Goal: Task Accomplishment & Management: Complete application form

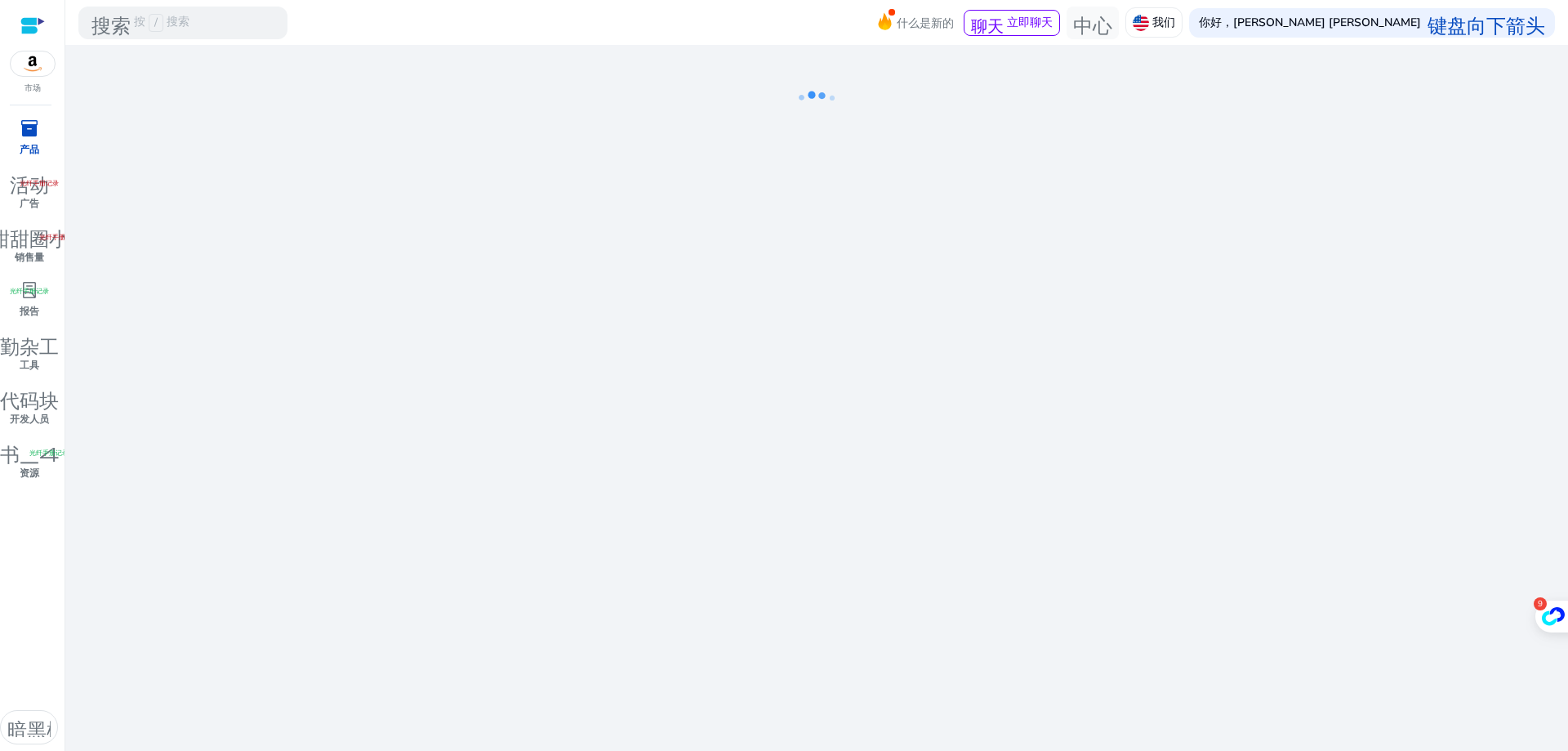
click at [431, 243] on div "我们正在为您做准备……" at bounding box center [816, 398] width 1490 height 707
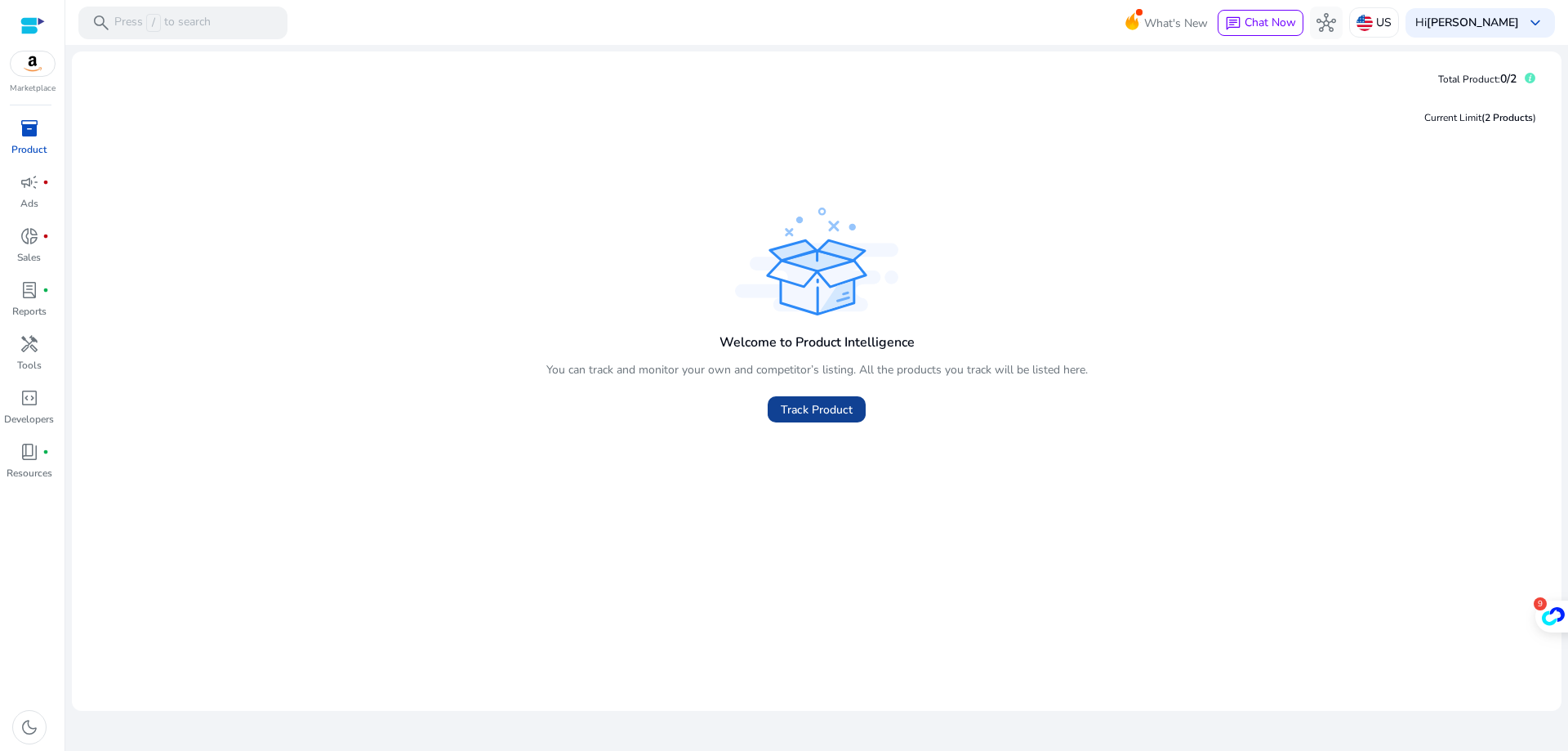
click at [811, 410] on span "Track Product" at bounding box center [816, 410] width 71 height 17
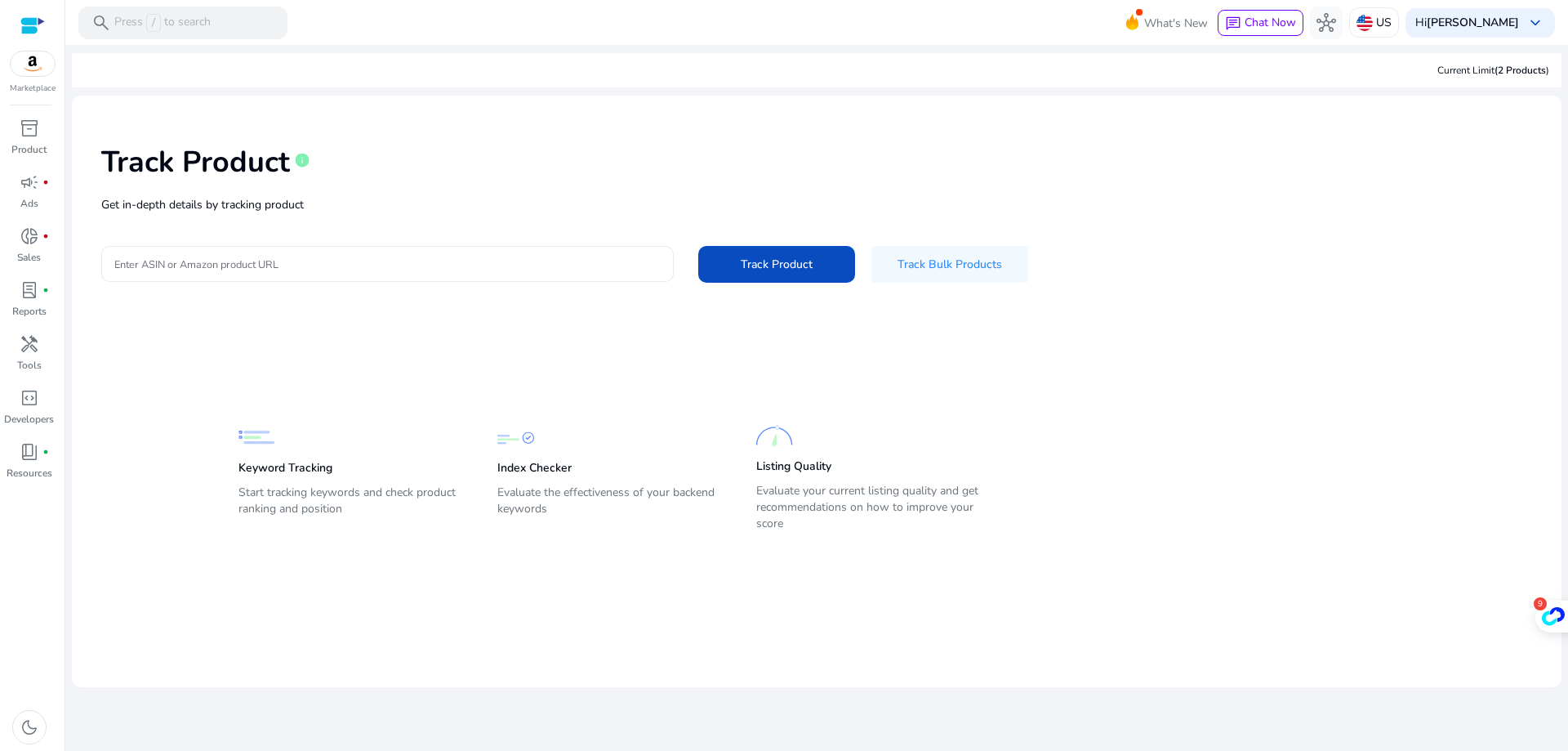
click at [539, 247] on div at bounding box center [387, 264] width 547 height 36
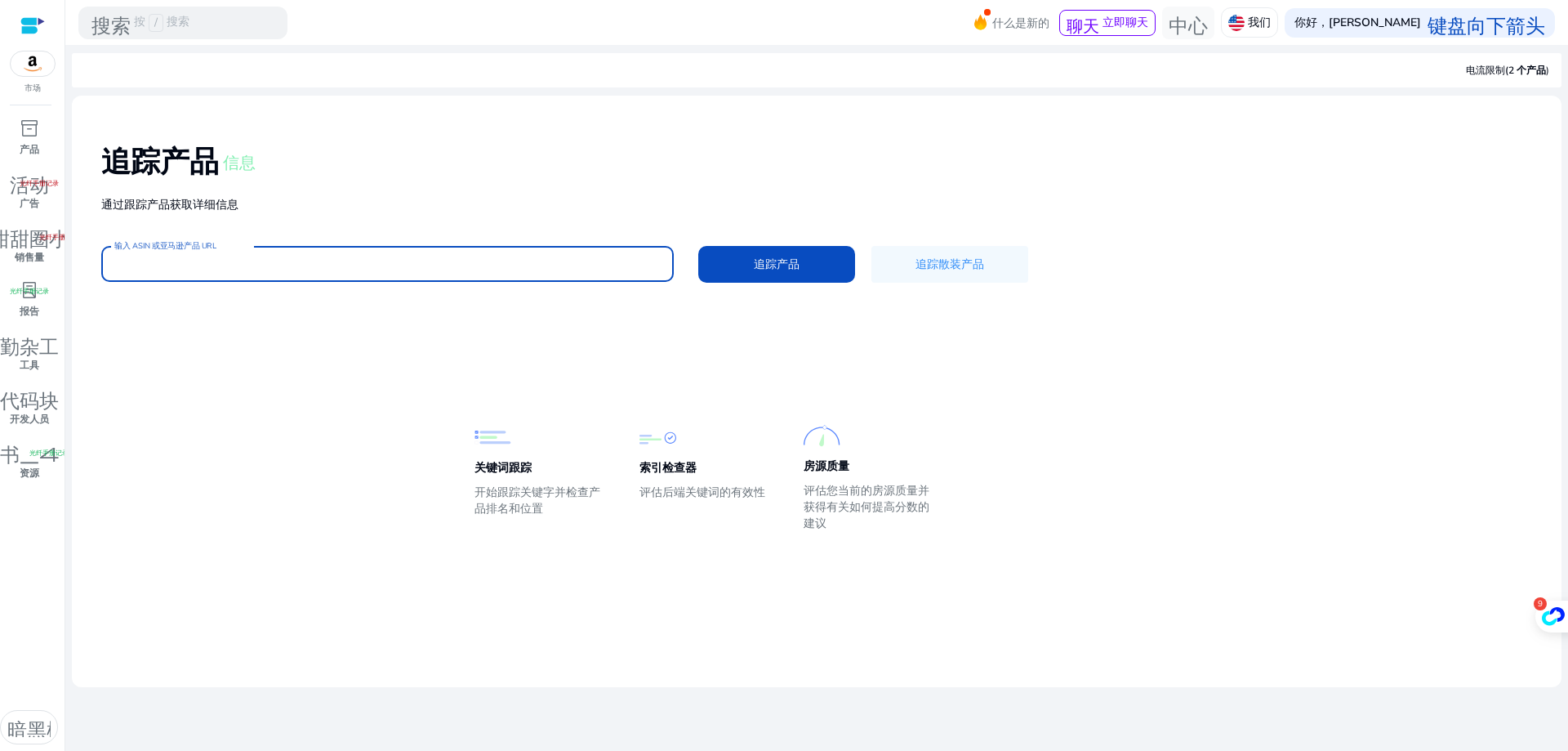
click at [504, 259] on input "输入 ASIN 或亚马逊产品 URL" at bounding box center [387, 264] width 547 height 18
paste input "**********"
type input "**********"
click at [698, 246] on button "追踪产品" at bounding box center [777, 265] width 157 height 37
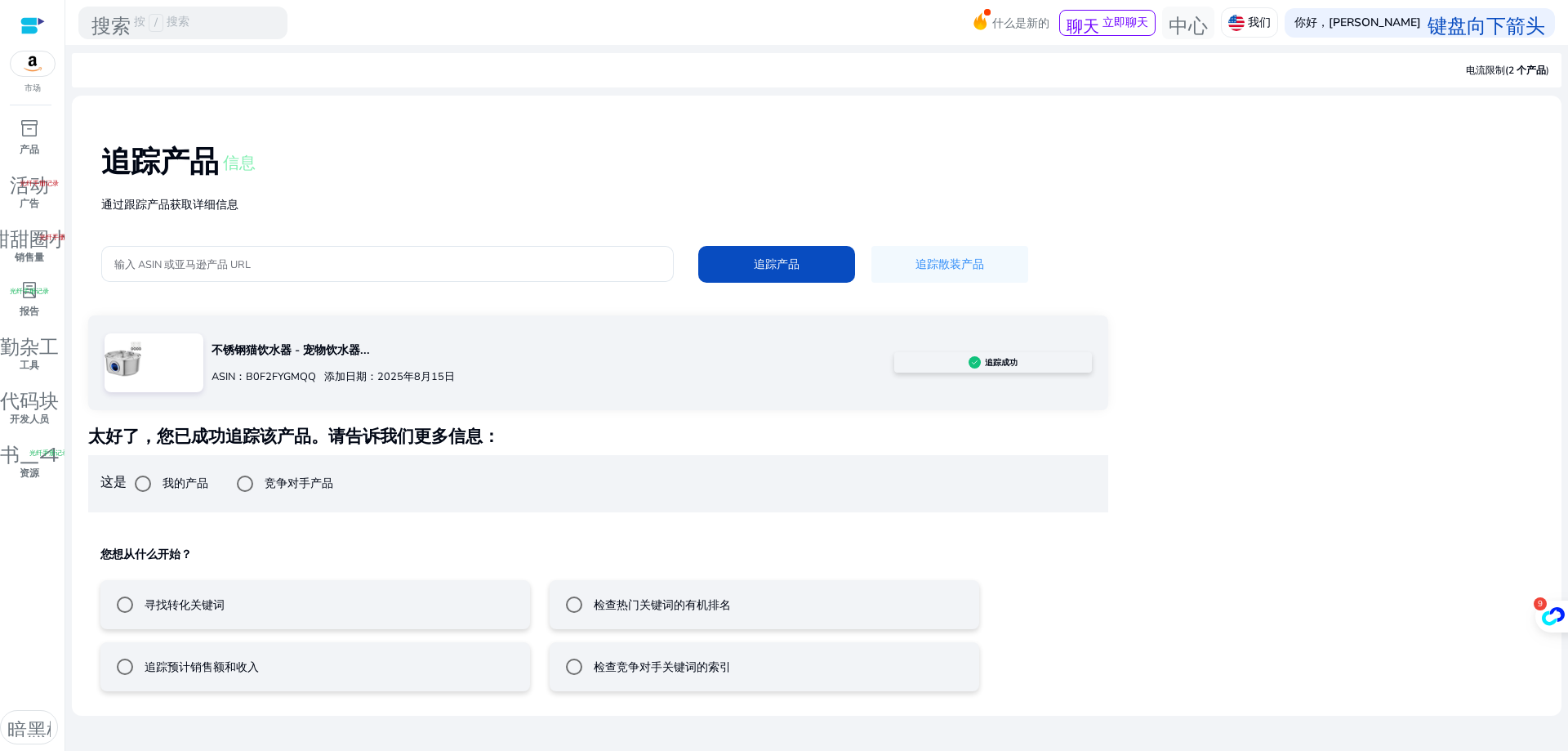
click at [338, 617] on mat-radio-button "寻找转化关键词" at bounding box center [315, 604] width 430 height 49
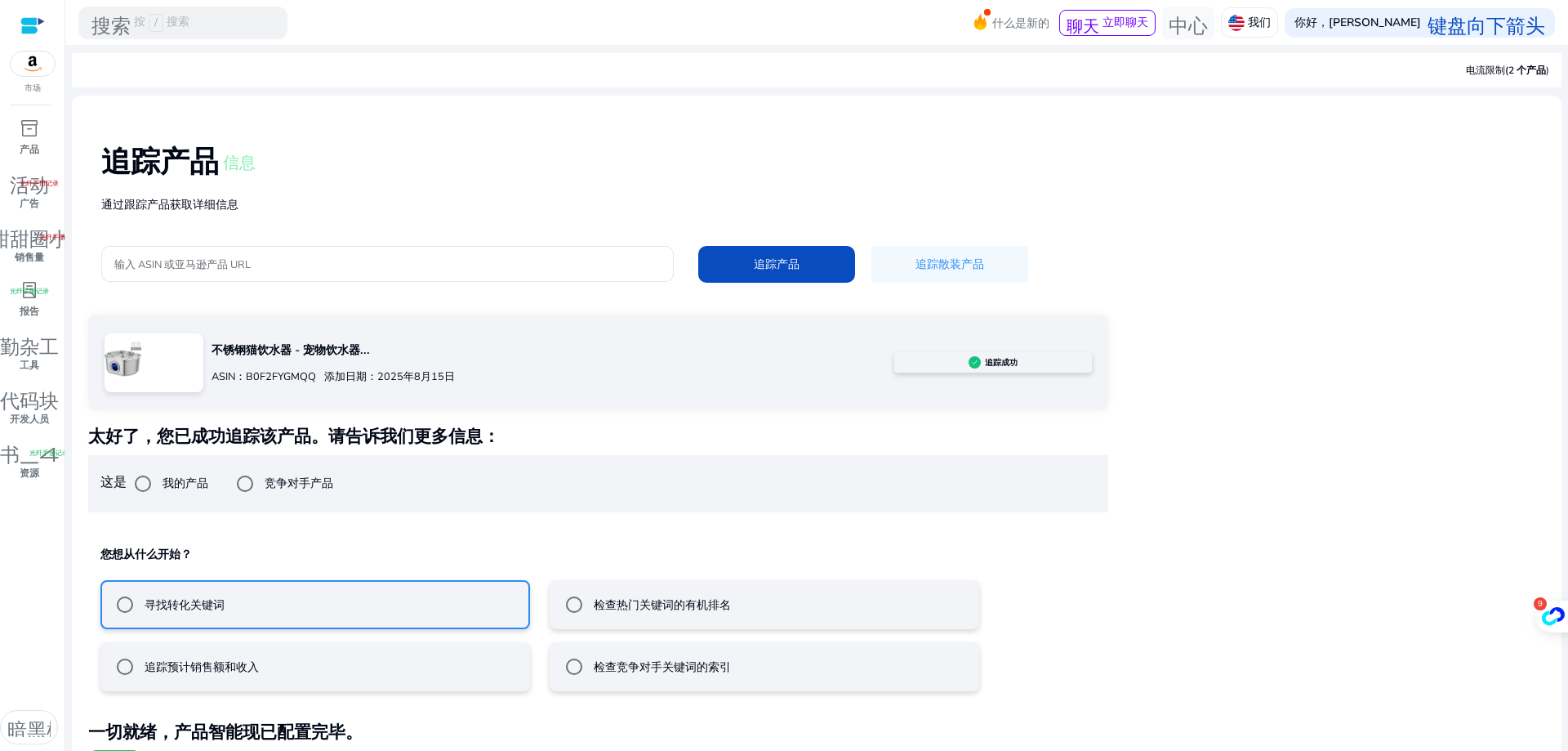
click at [314, 660] on mat-radio-button "追踪预计销售额和收入" at bounding box center [315, 667] width 430 height 49
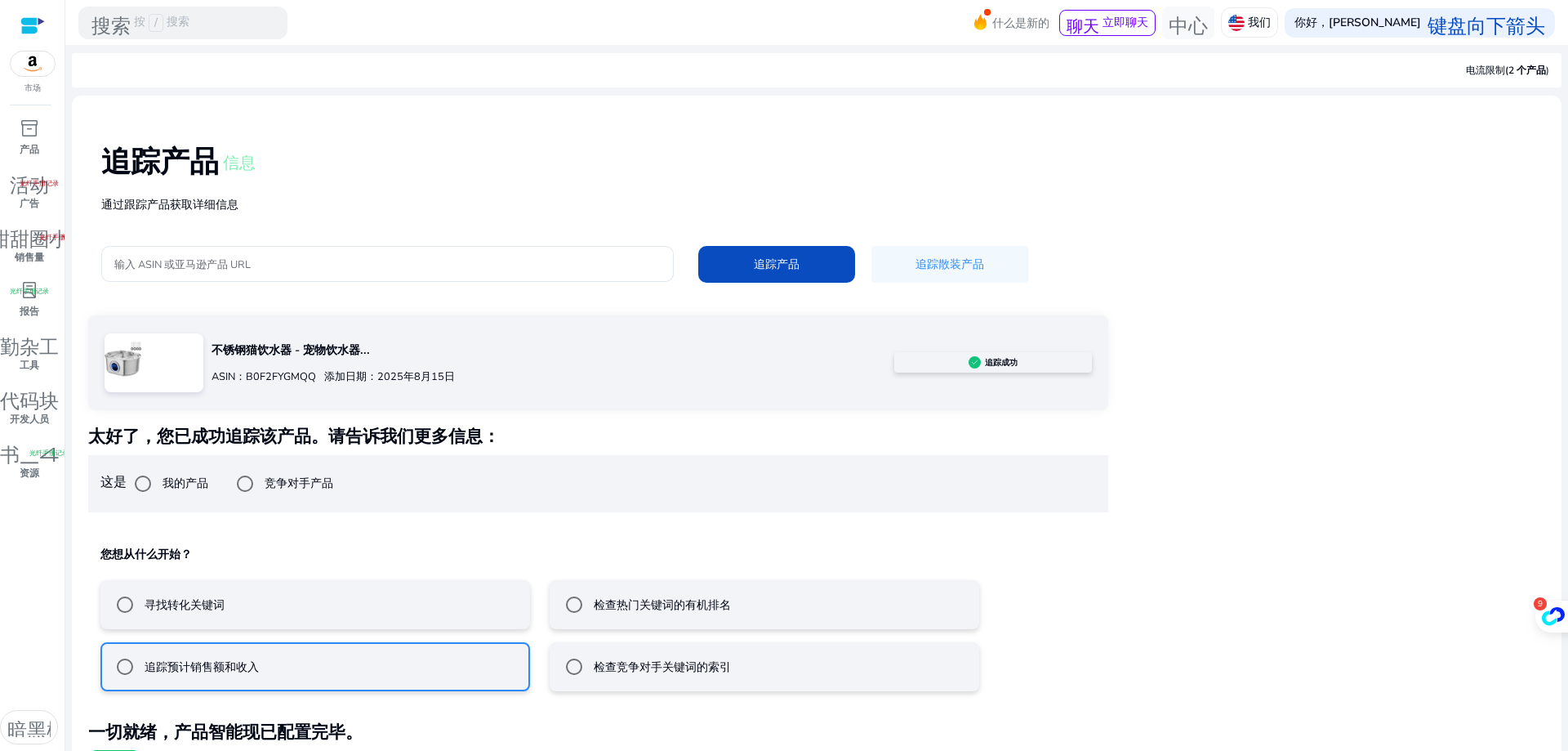
click at [390, 617] on mat-radio-button "寻找转化关键词" at bounding box center [315, 604] width 430 height 49
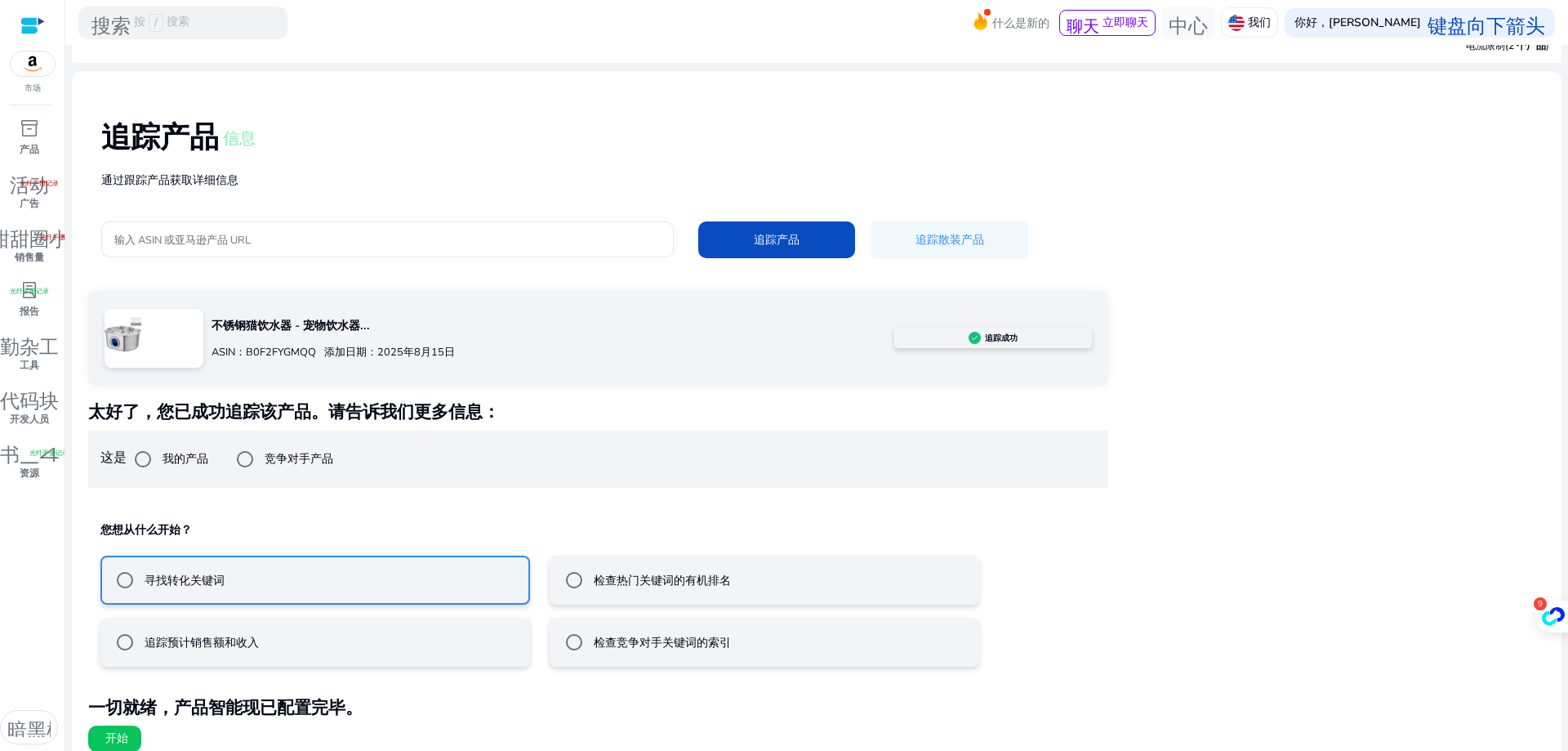
scroll to position [38, 0]
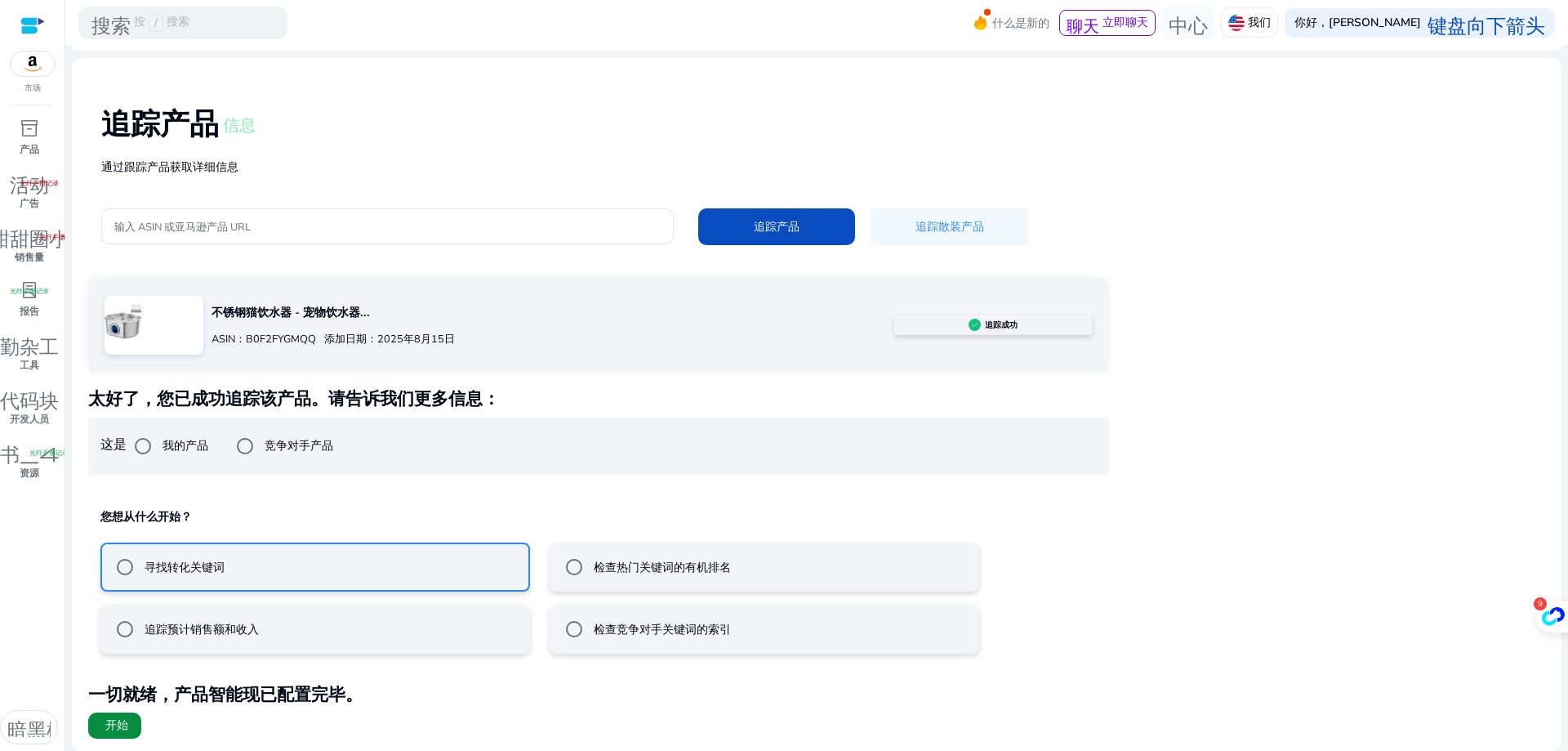
click at [128, 719] on font "开始" at bounding box center [117, 725] width 23 height 15
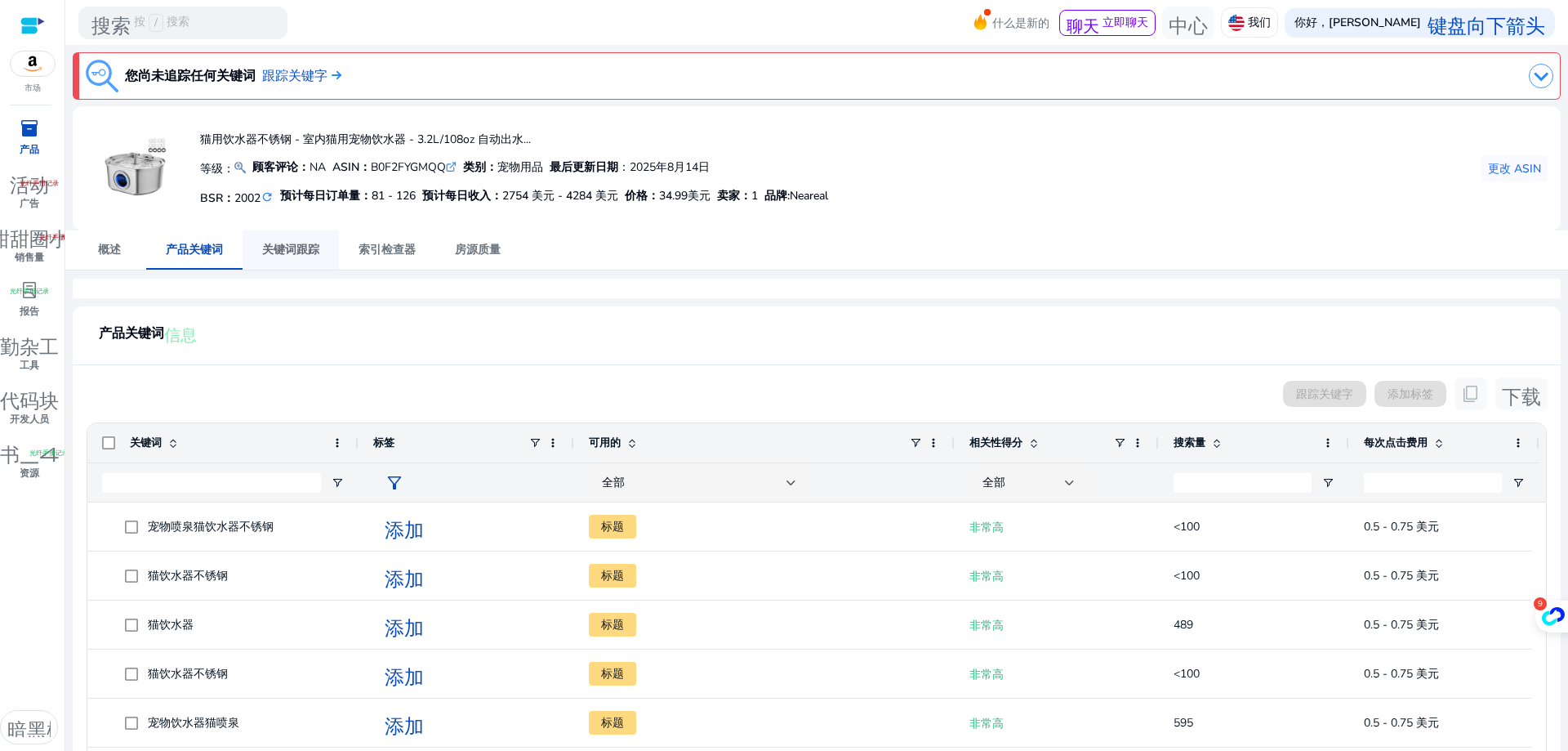
click at [300, 261] on span "关键词跟踪" at bounding box center [290, 249] width 57 height 40
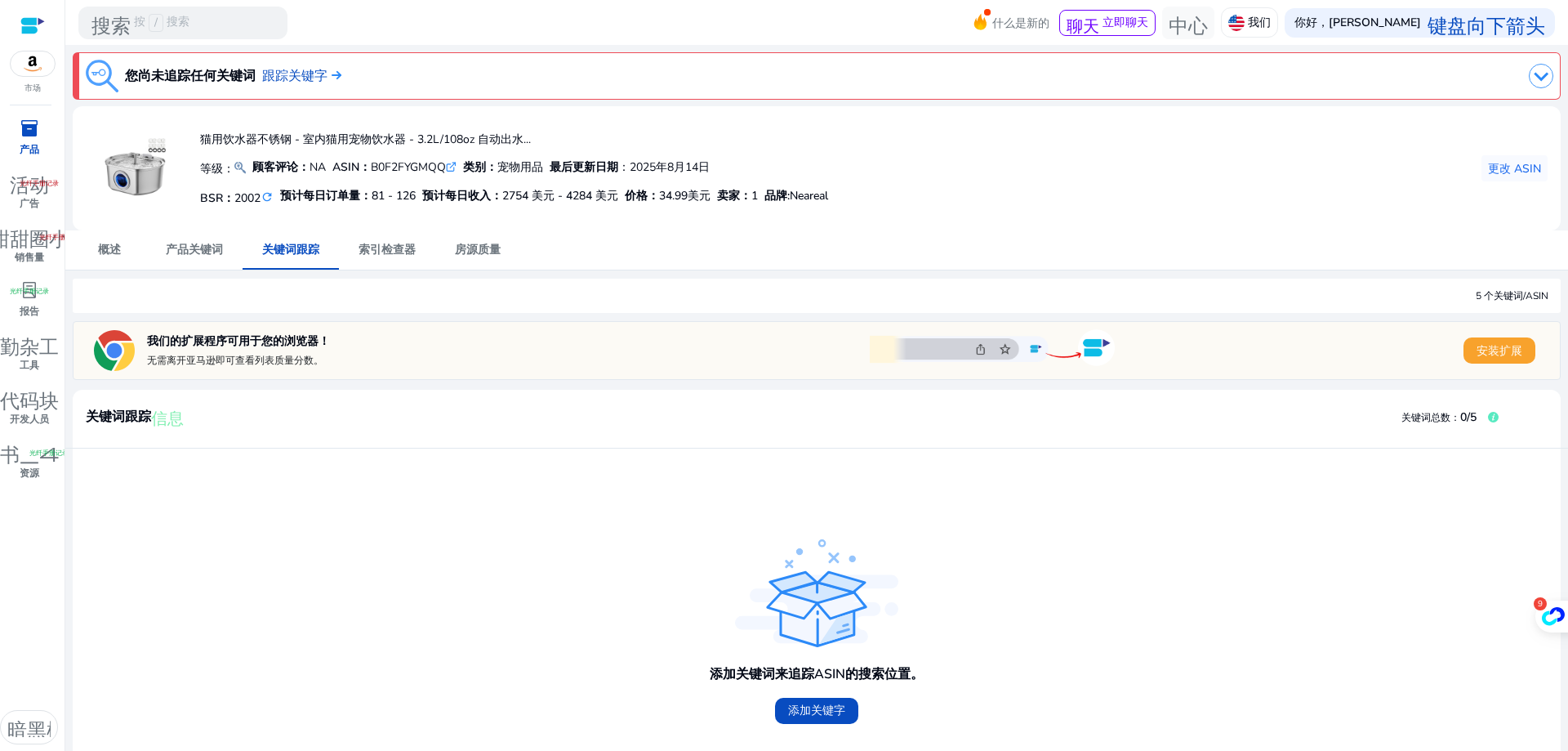
scroll to position [75, 0]
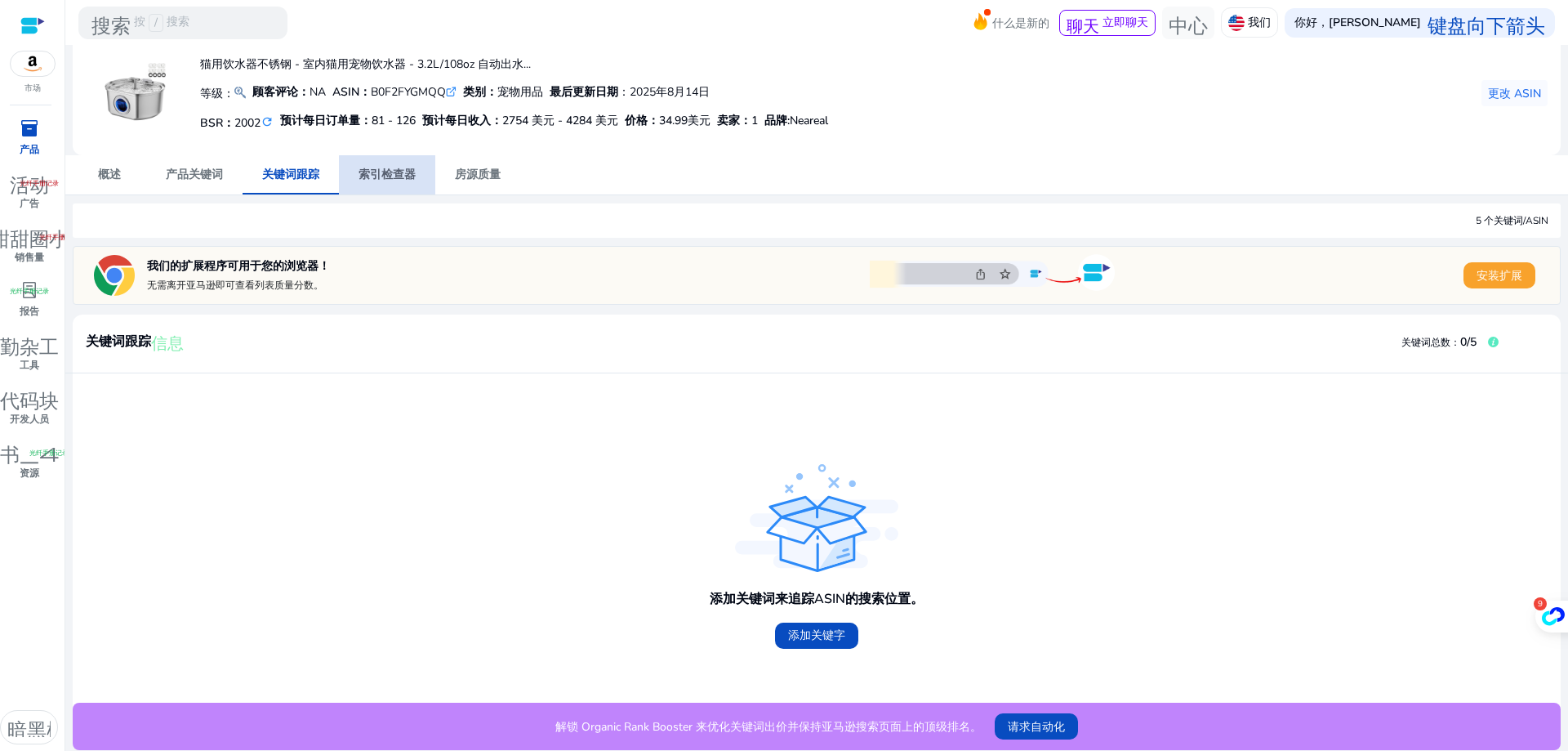
click at [397, 184] on span "索引检查器" at bounding box center [386, 175] width 57 height 40
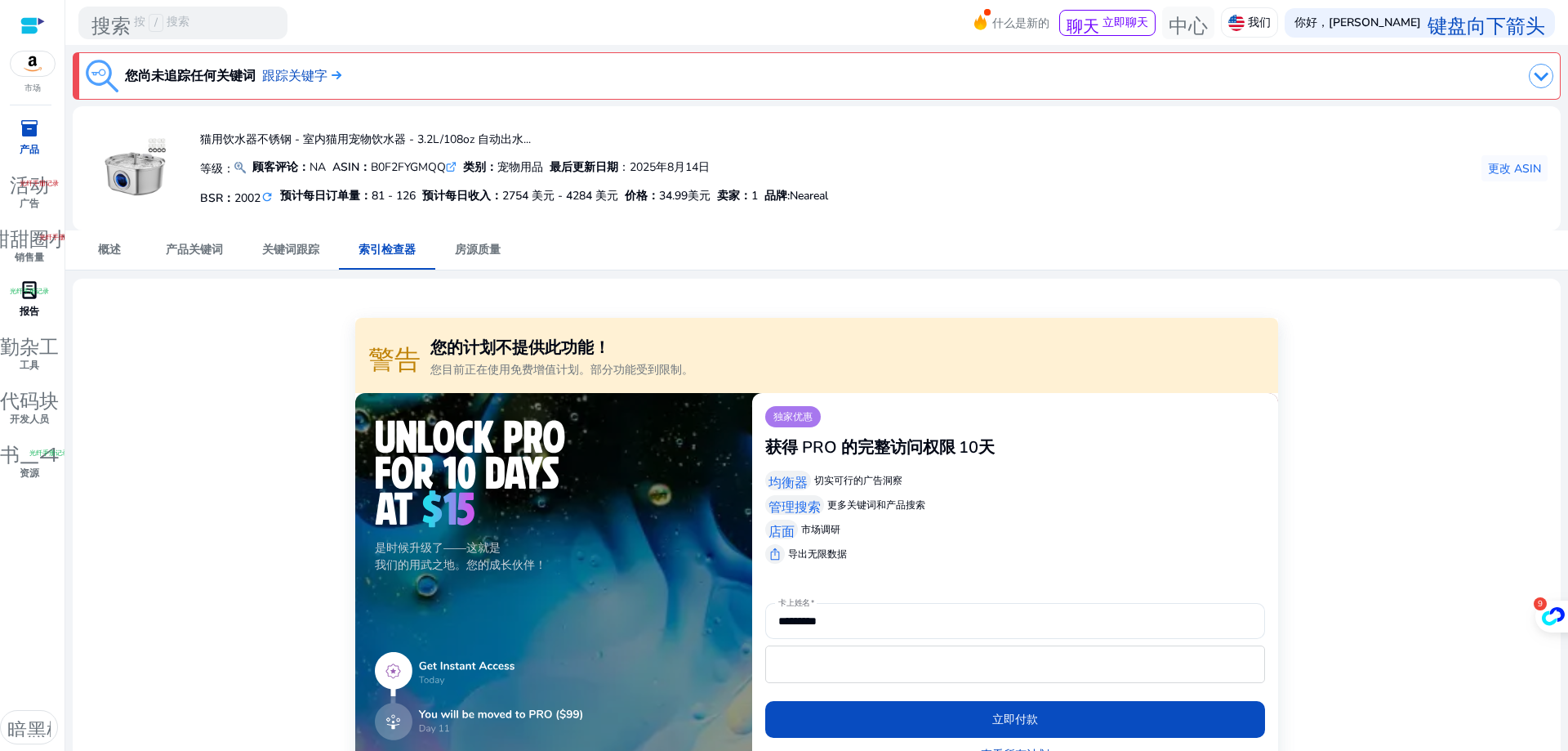
click at [33, 297] on font "lab_profile" at bounding box center [29, 290] width 19 height 23
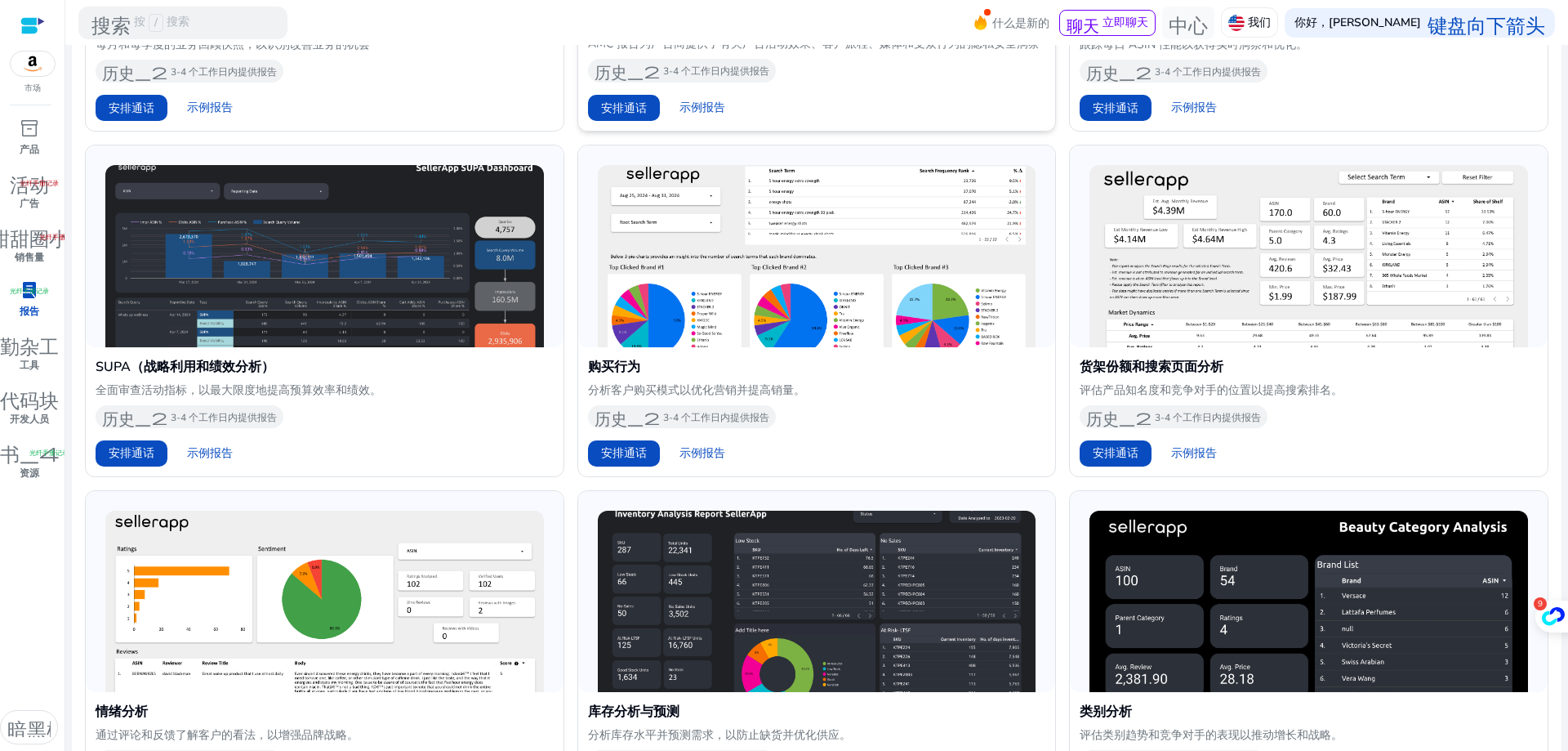
scroll to position [899, 0]
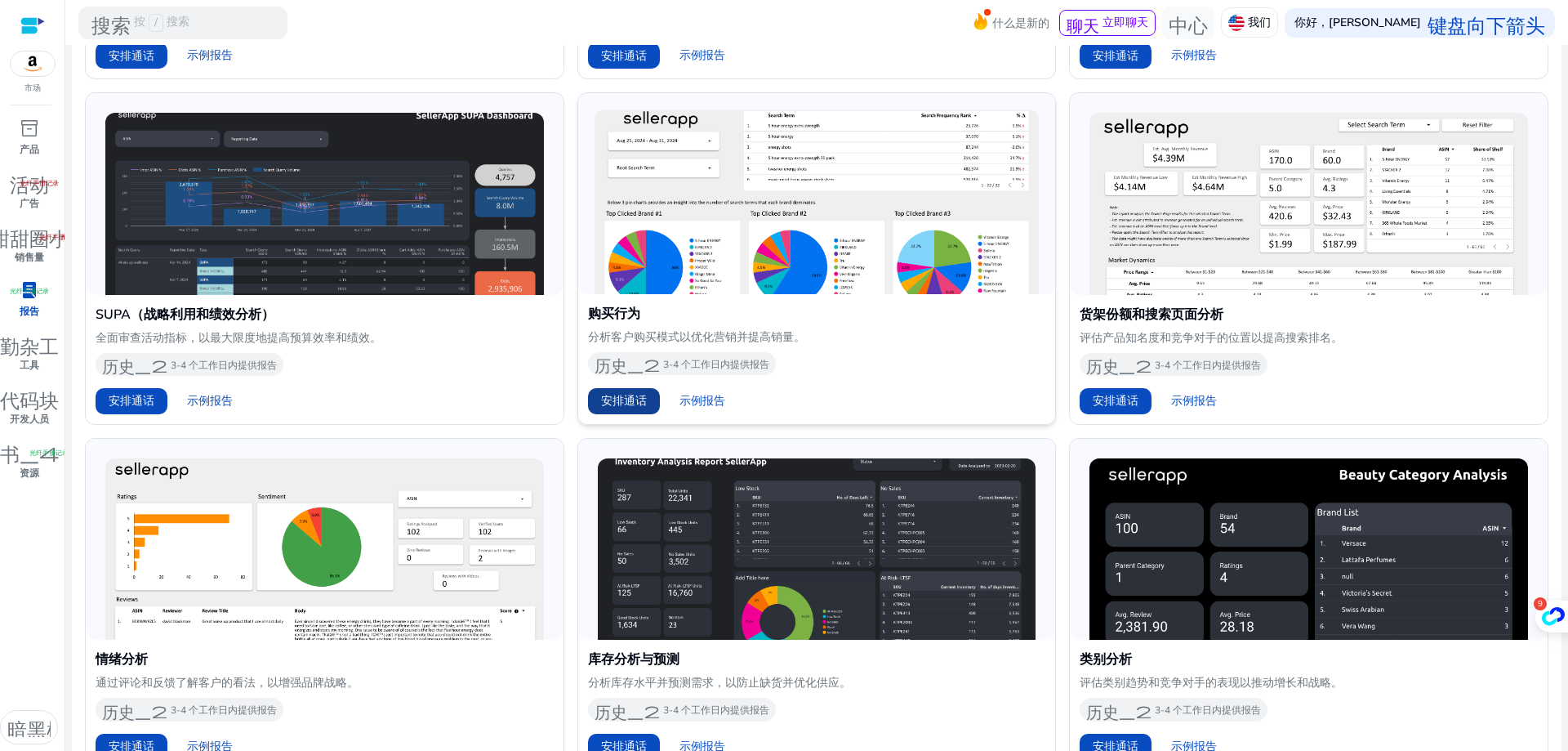
click at [639, 397] on font "安排通话" at bounding box center [623, 401] width 45 height 15
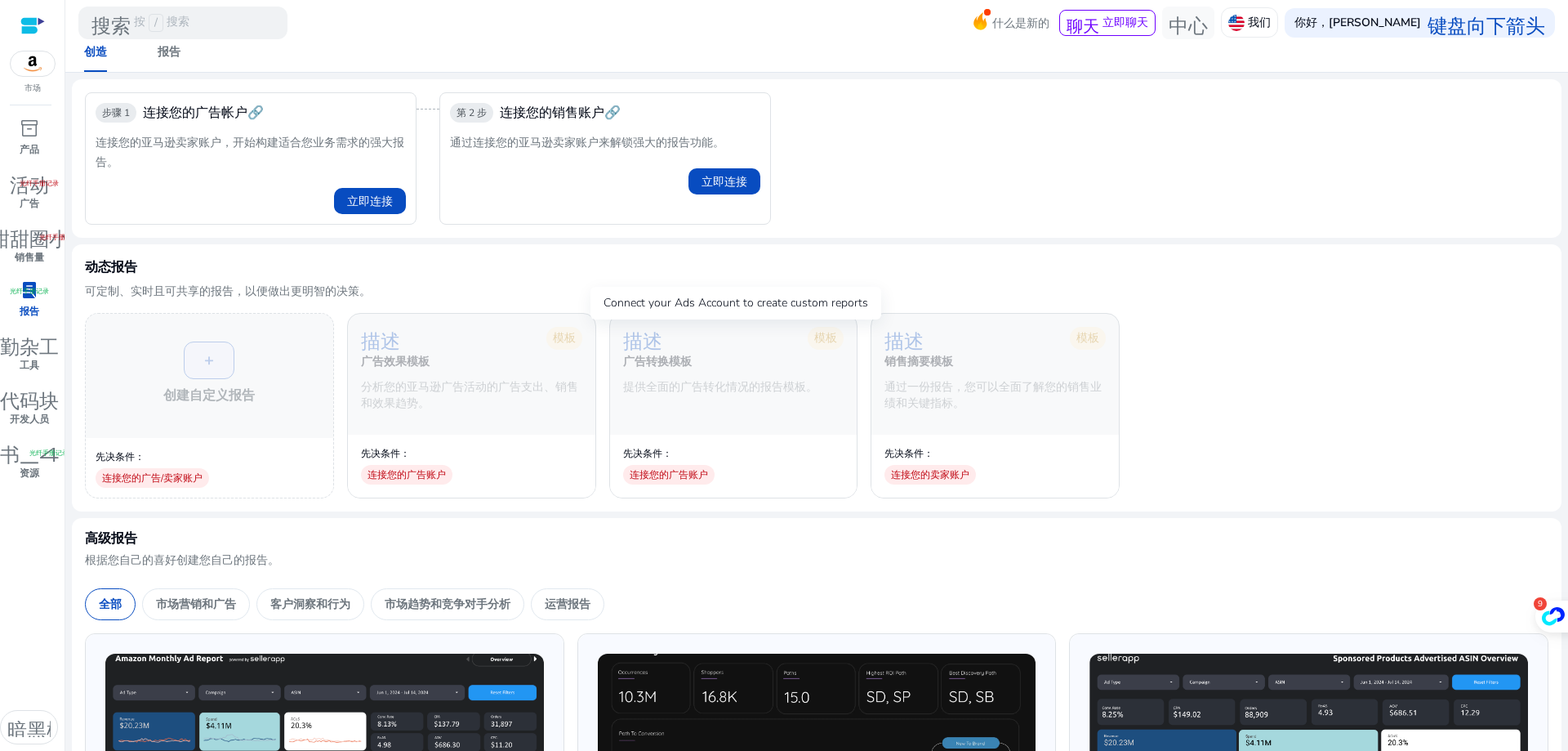
scroll to position [0, 0]
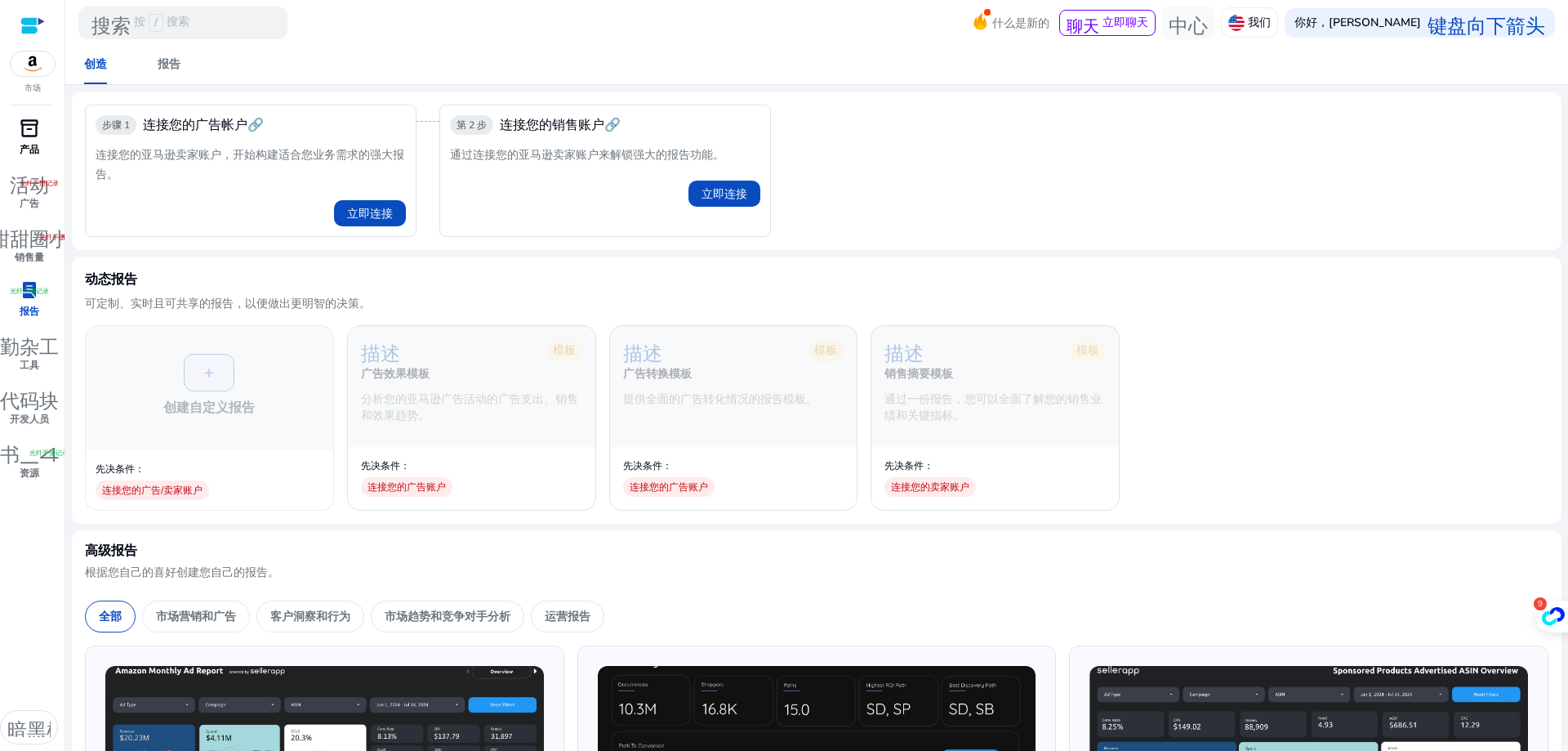
click at [33, 147] on font "产品" at bounding box center [29, 150] width 19 height 14
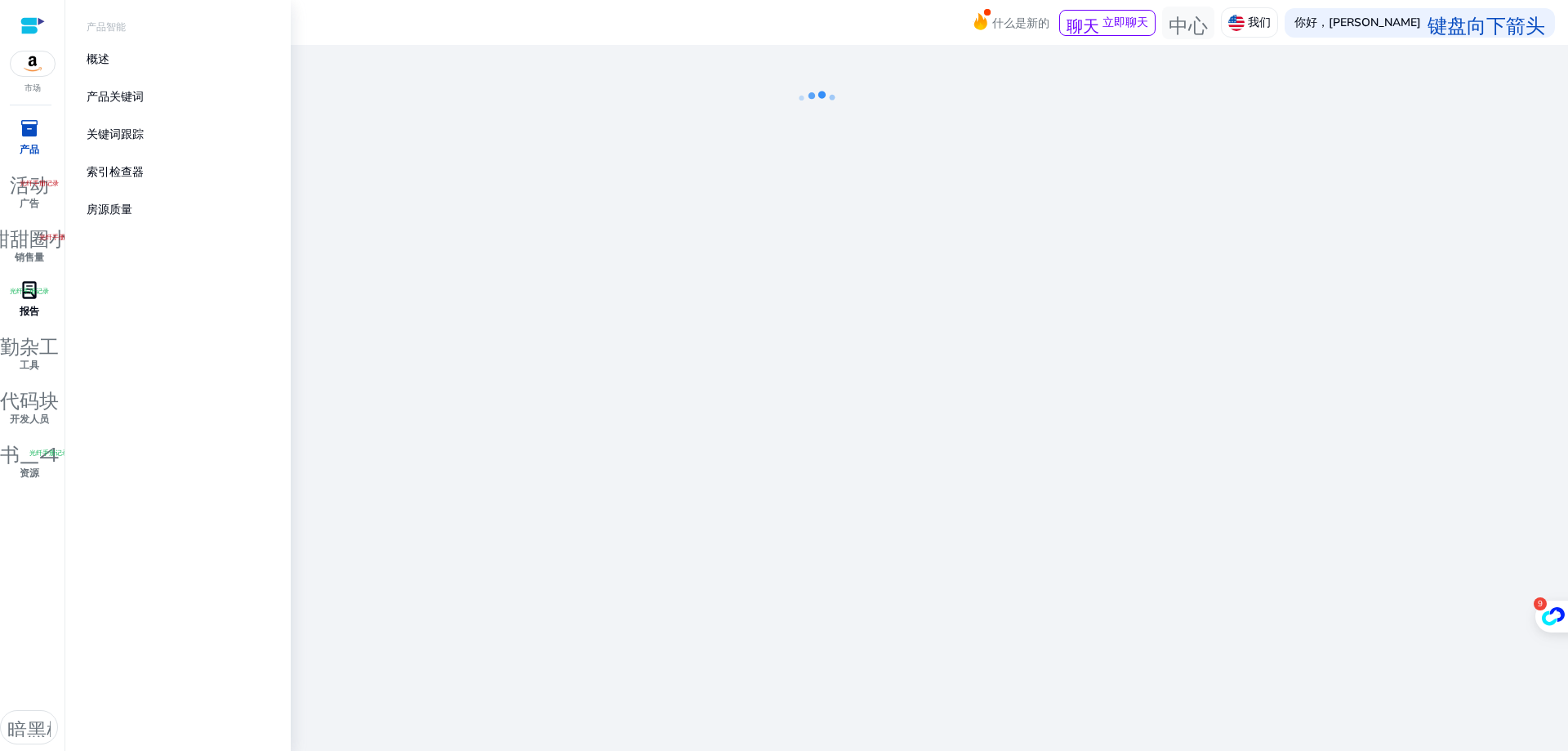
click at [23, 72] on img at bounding box center [33, 63] width 44 height 24
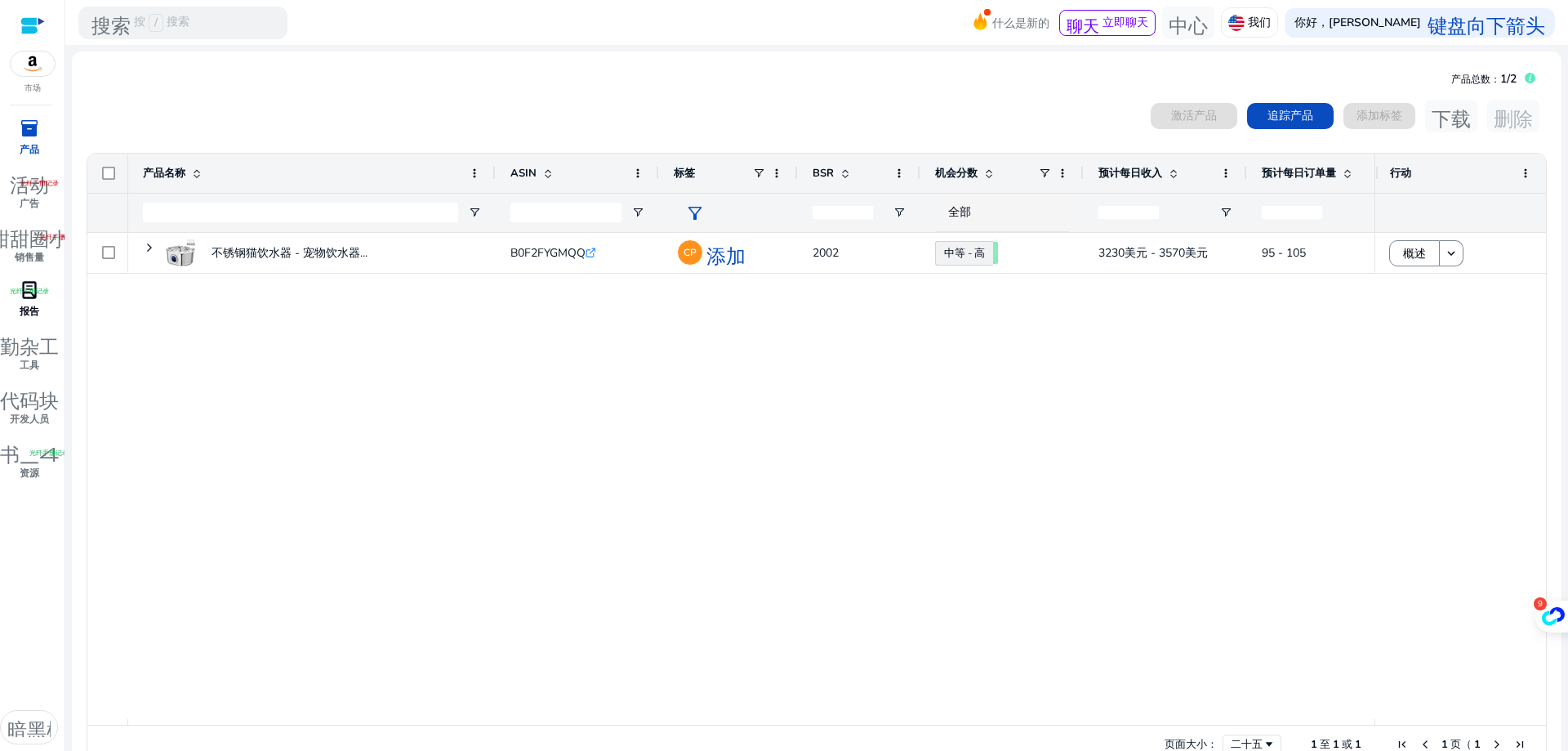
click at [28, 139] on font "inventory_2" at bounding box center [29, 129] width 19 height 23
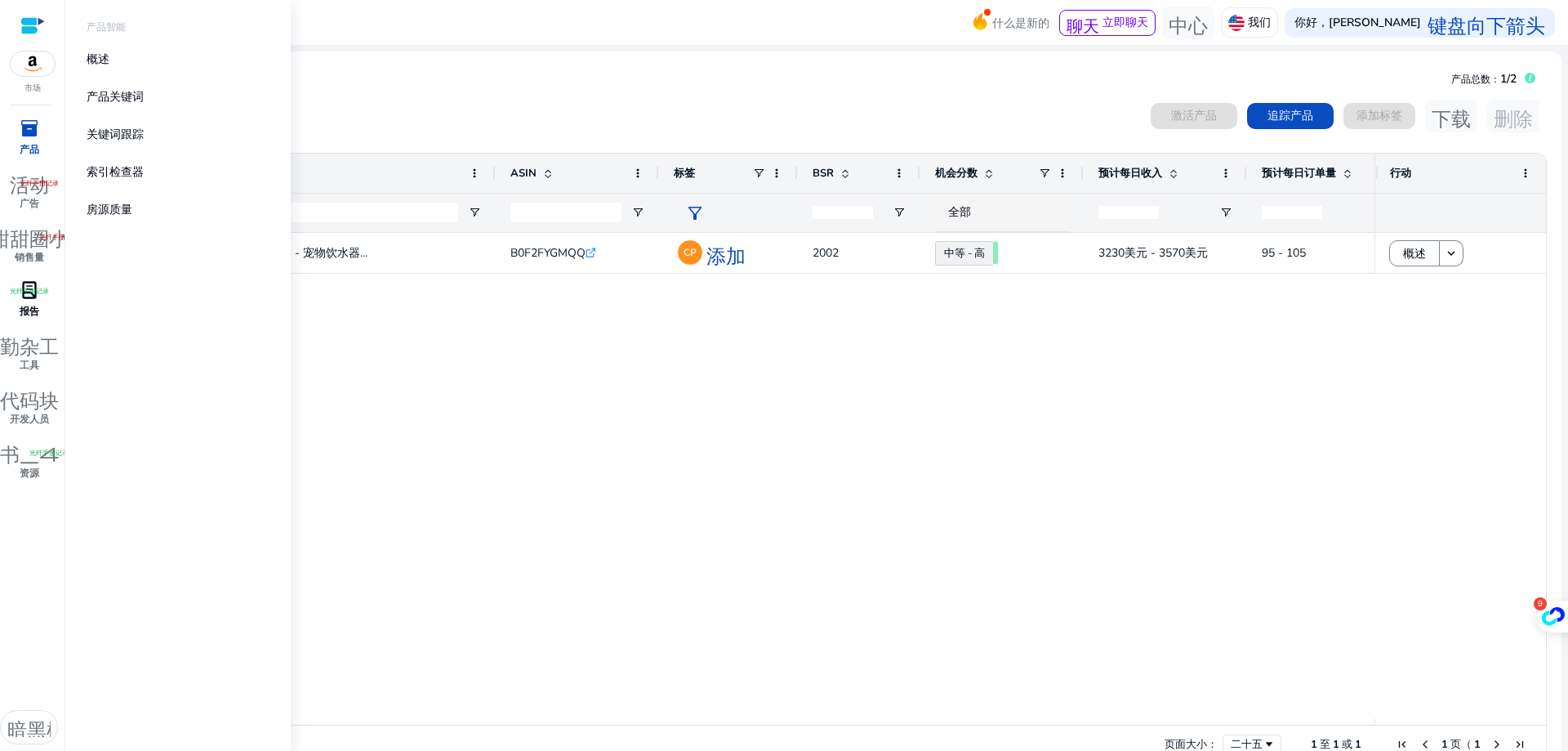
click at [28, 29] on div at bounding box center [32, 25] width 24 height 18
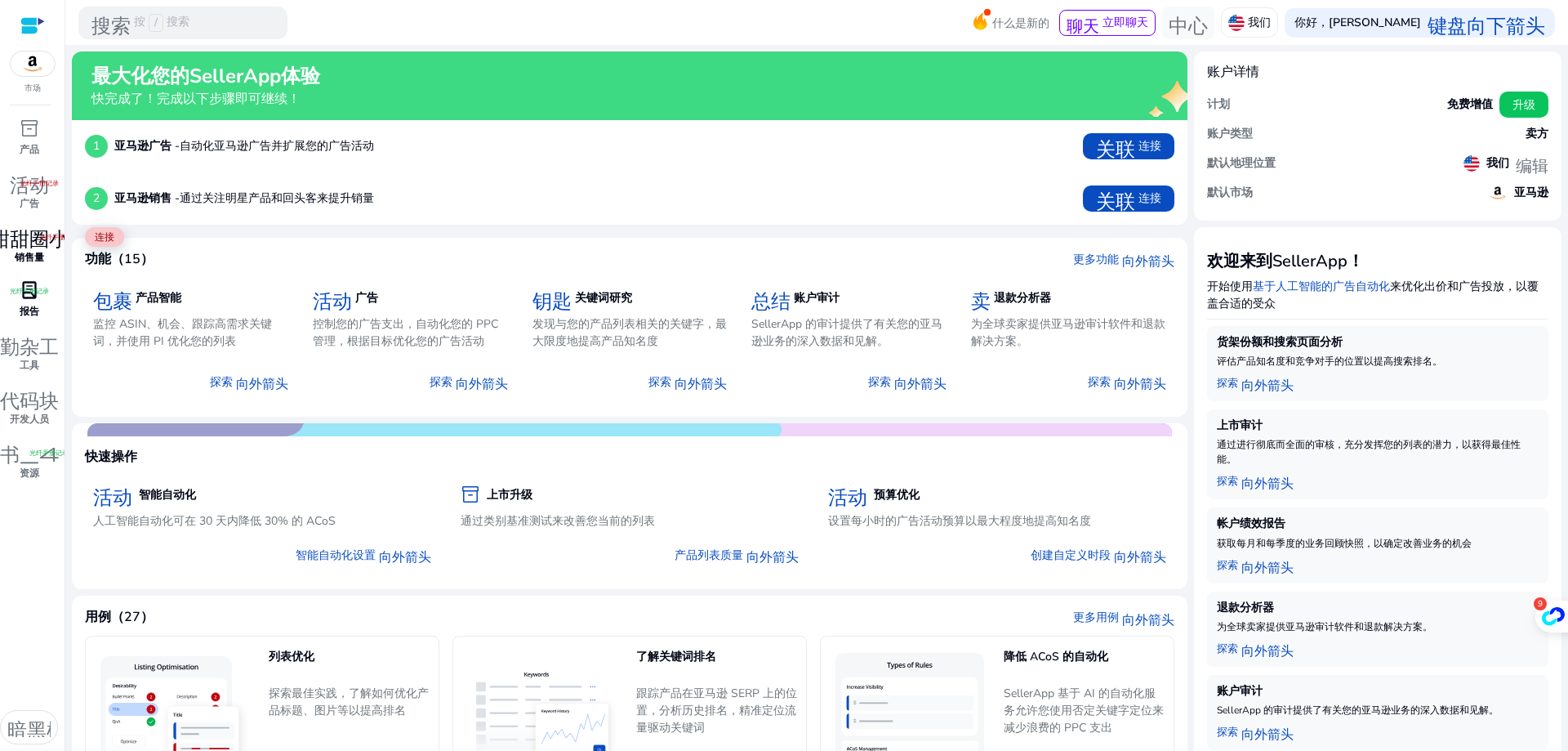
click at [35, 246] on font "甜甜圈小" at bounding box center [29, 237] width 78 height 23
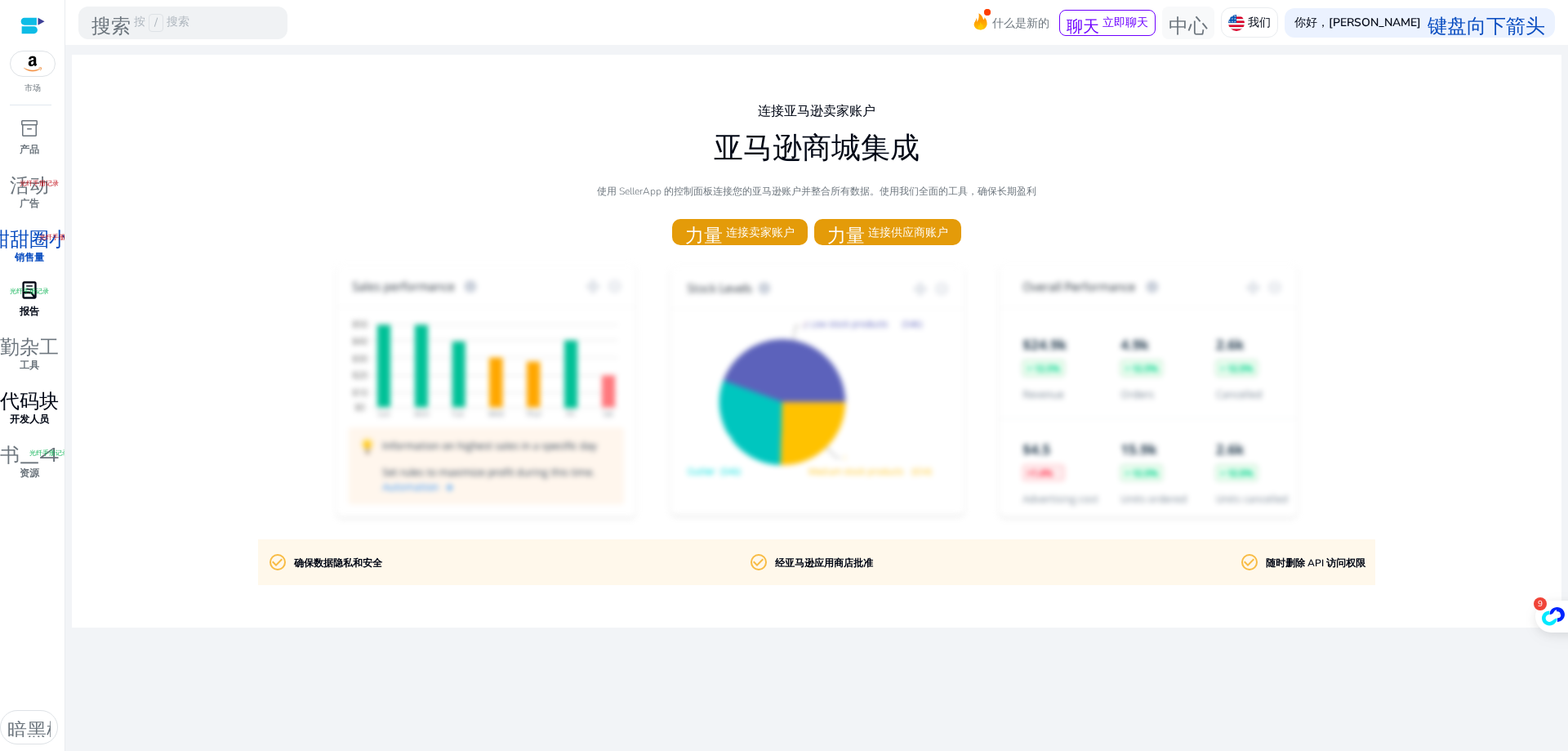
click at [37, 415] on font "开发人员" at bounding box center [29, 419] width 40 height 14
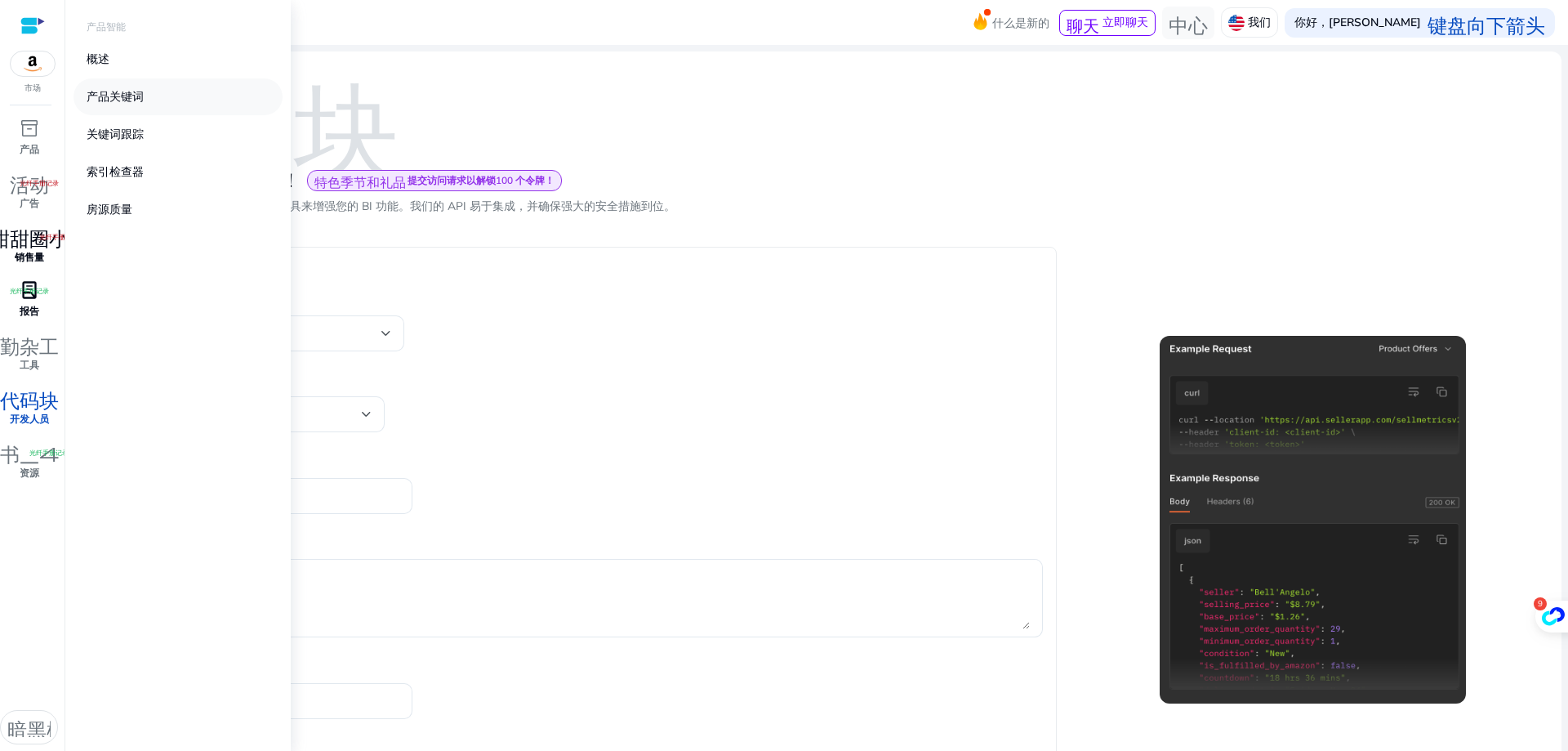
click at [103, 93] on font "产品关键词" at bounding box center [115, 97] width 57 height 15
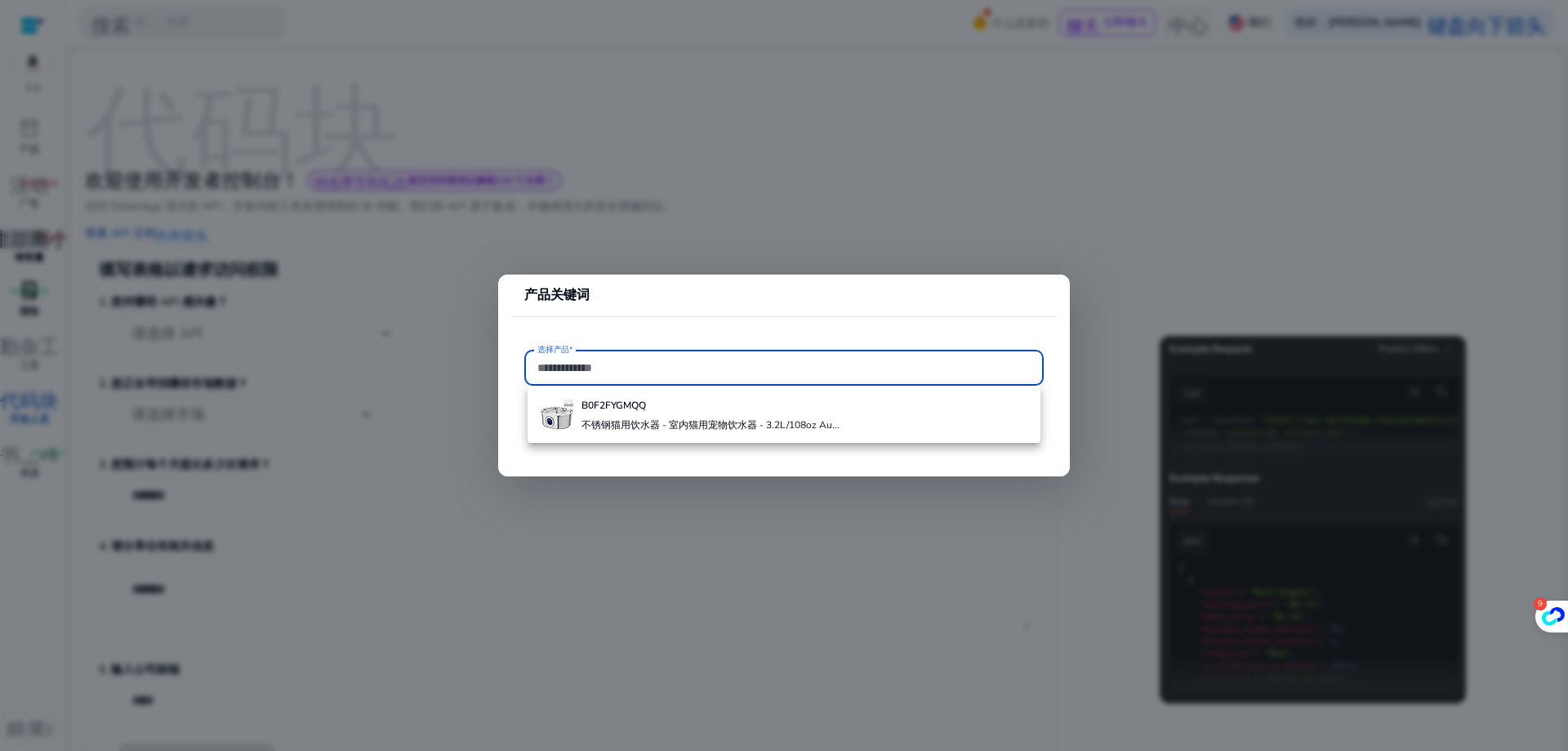
paste input "*****"
drag, startPoint x: 613, startPoint y: 366, endPoint x: 520, endPoint y: 367, distance: 93.0
click at [520, 367] on mat-card-content "选择产品* *****" at bounding box center [784, 376] width 546 height 52
paste input "*****"
type input "**********"
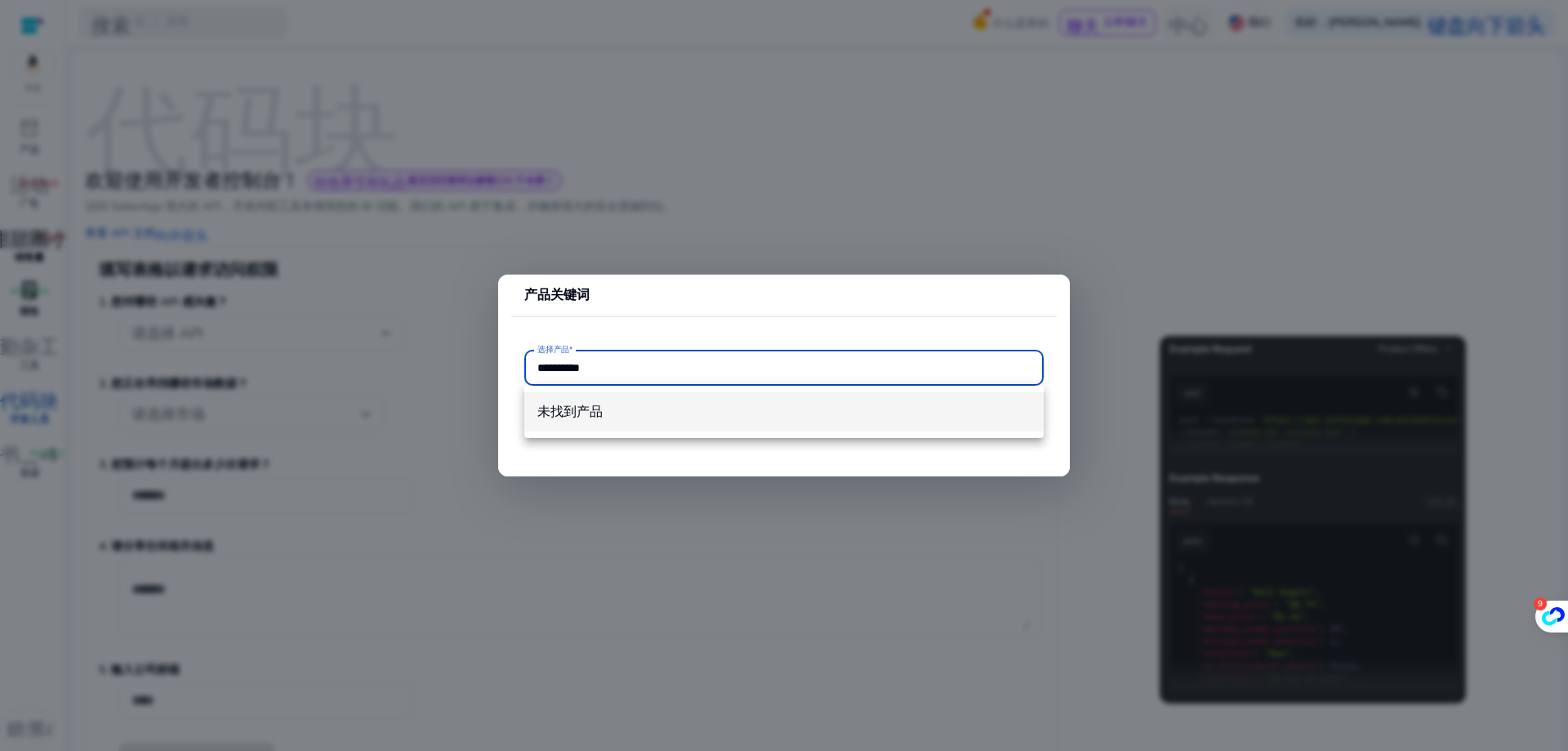
click at [656, 412] on span "未找到产品" at bounding box center [784, 412] width 494 height 18
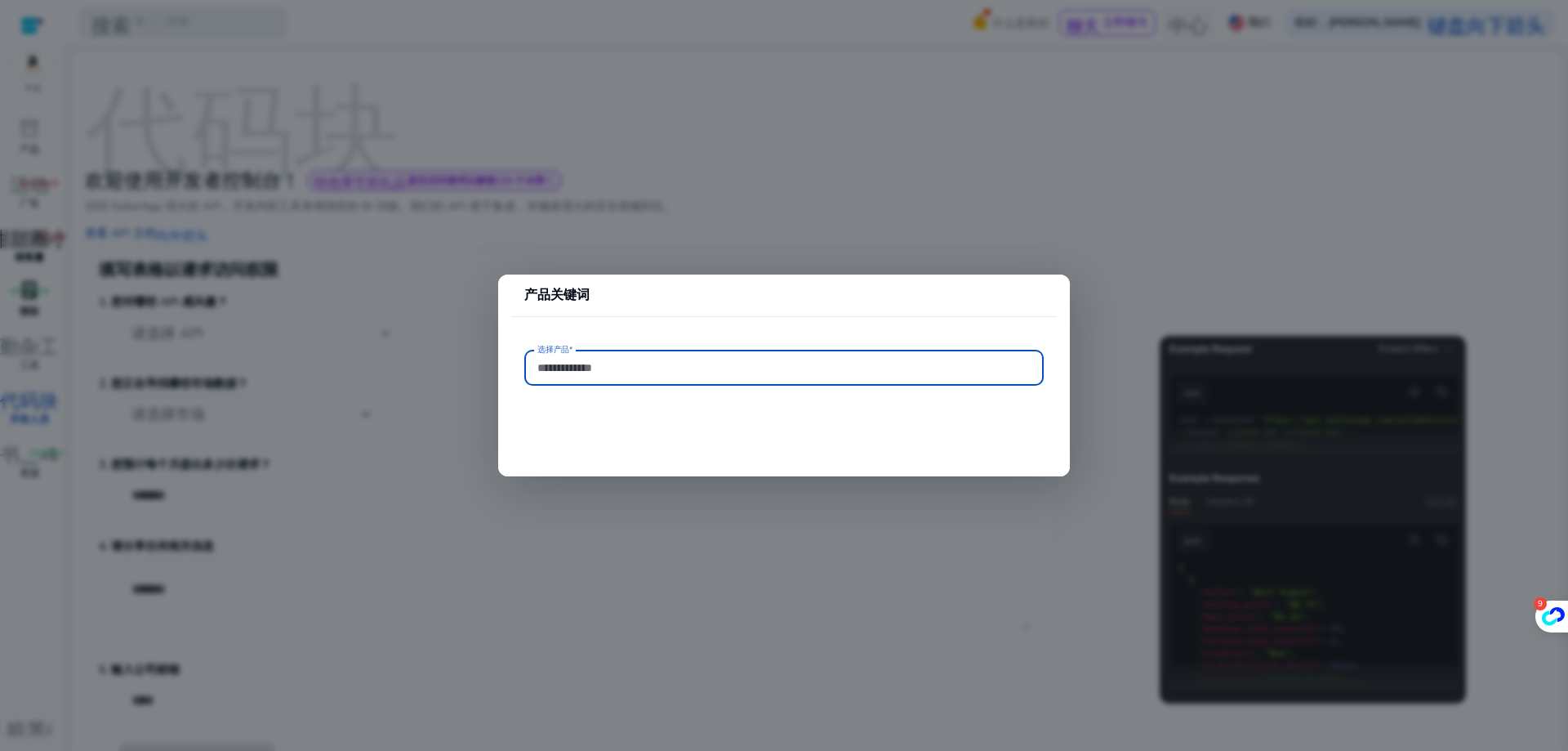
click at [666, 375] on input "选择产品*" at bounding box center [784, 367] width 494 height 18
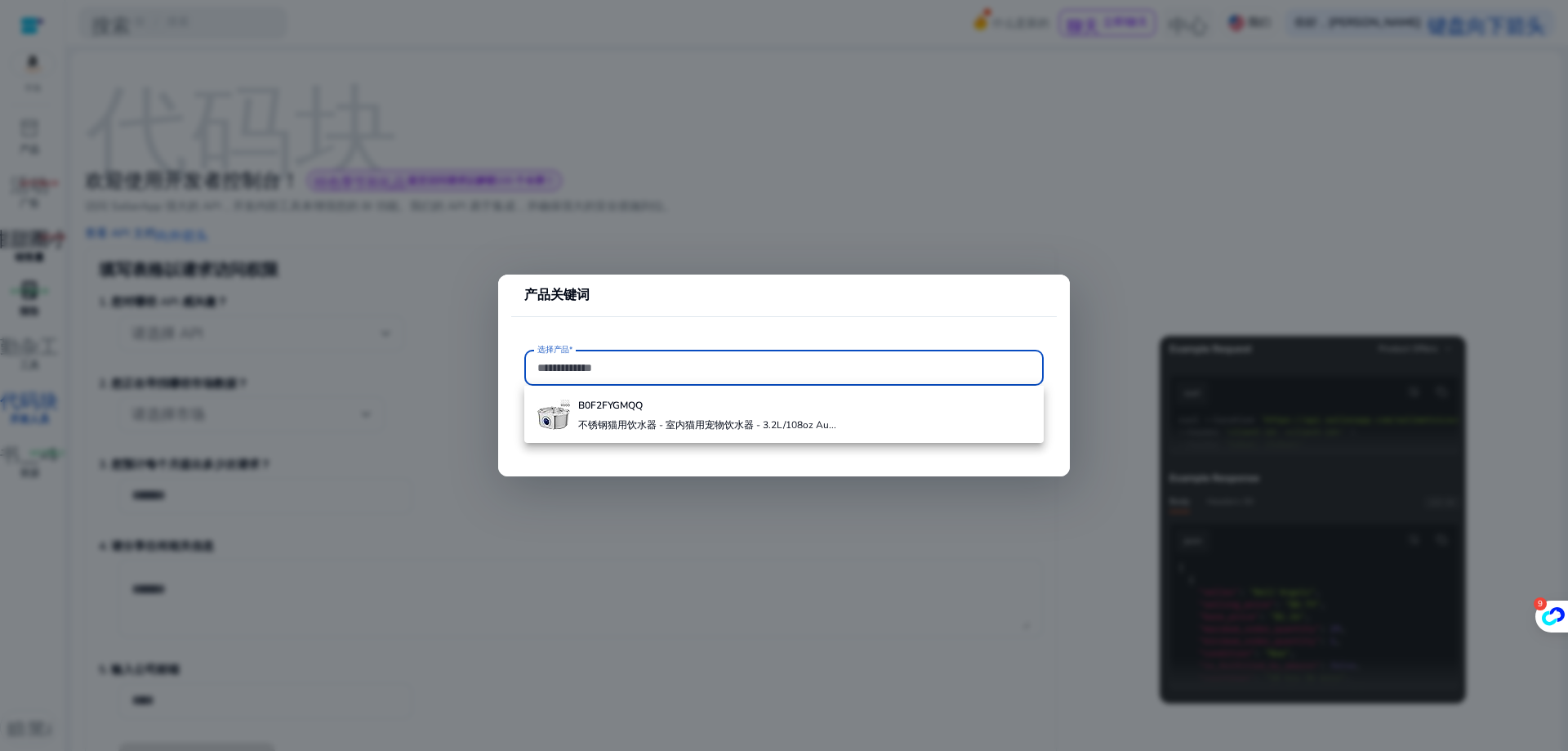
paste input "**********"
type input "**********"
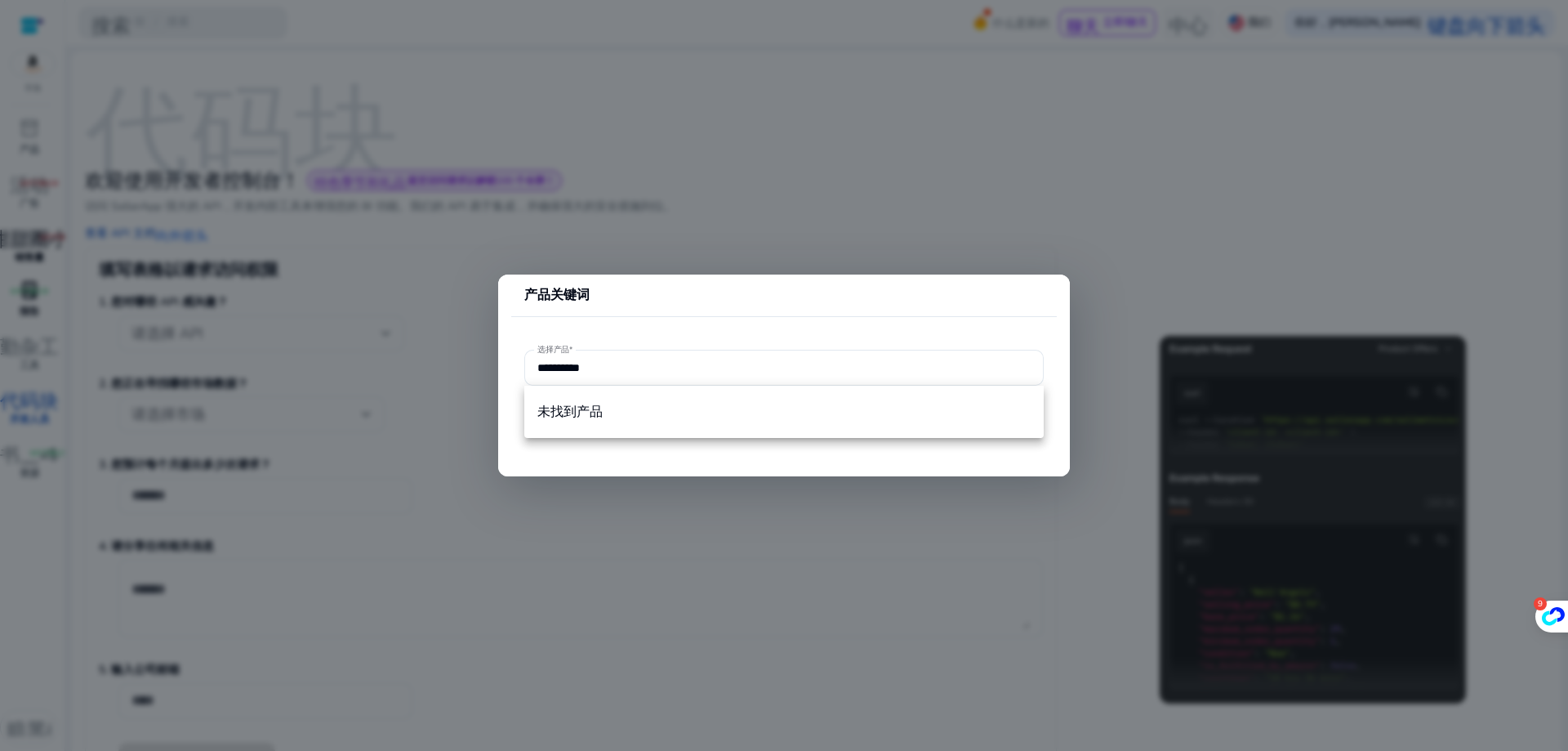
click at [314, 224] on div at bounding box center [784, 375] width 1568 height 751
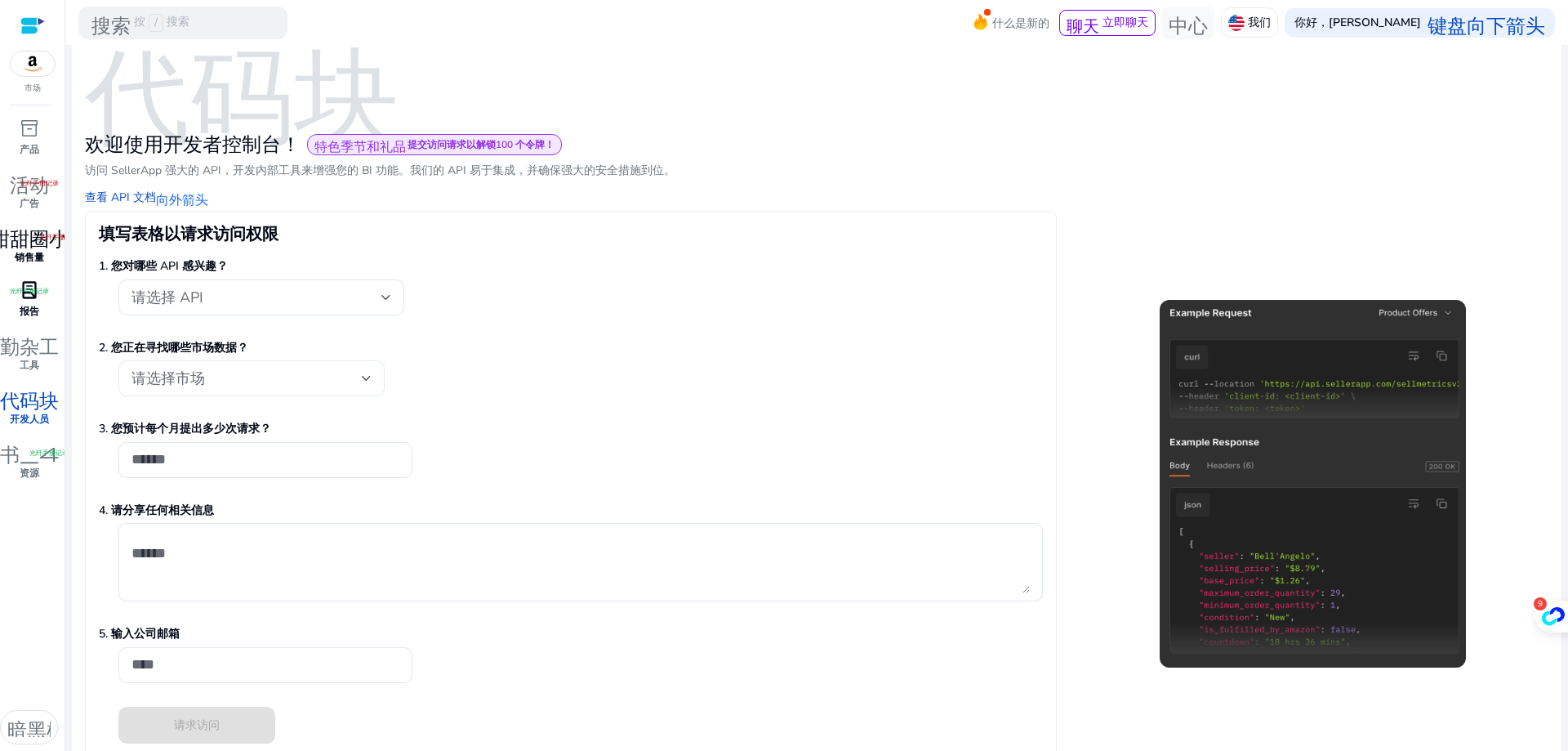
scroll to position [55, 0]
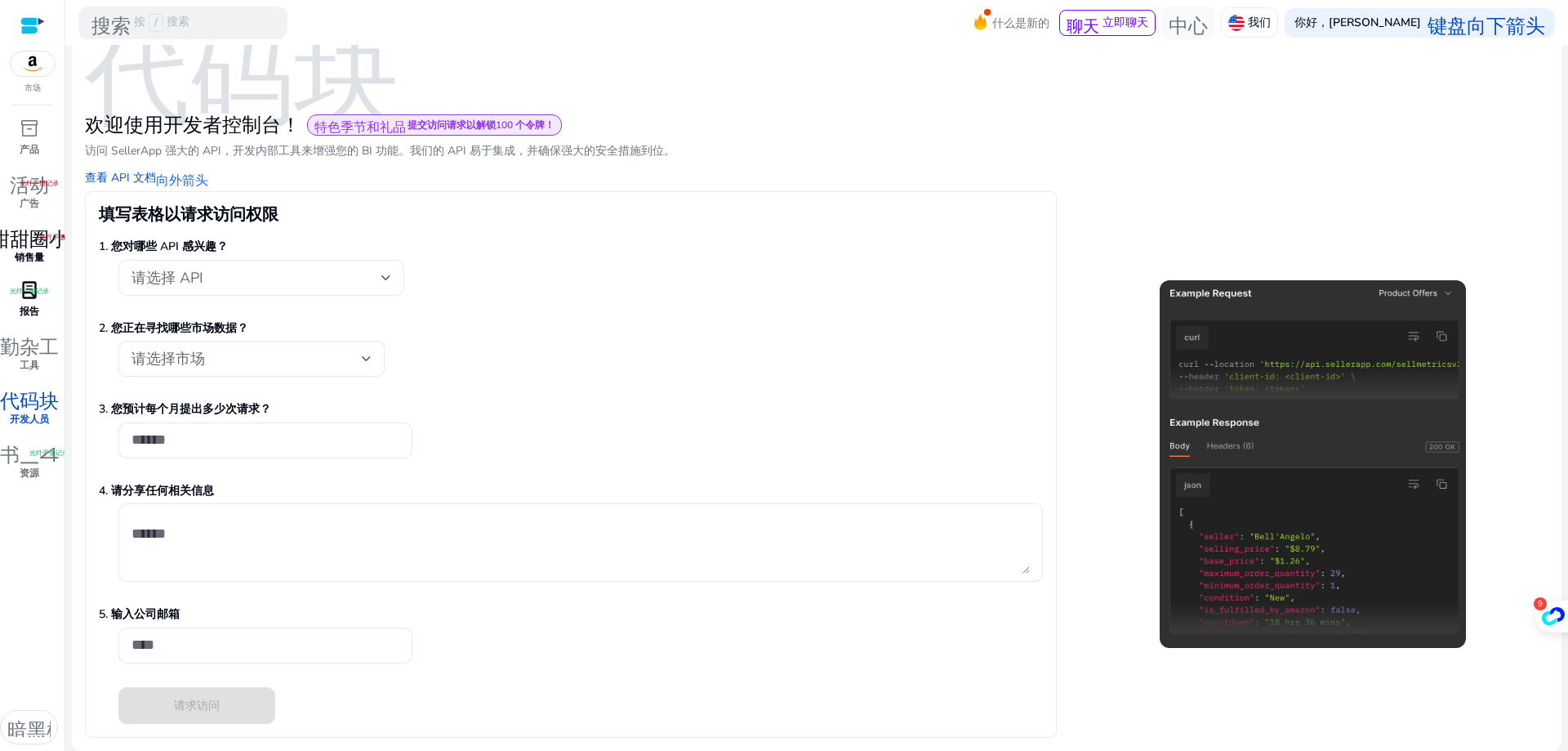
click at [298, 285] on div "请选择 API" at bounding box center [256, 277] width 250 height 18
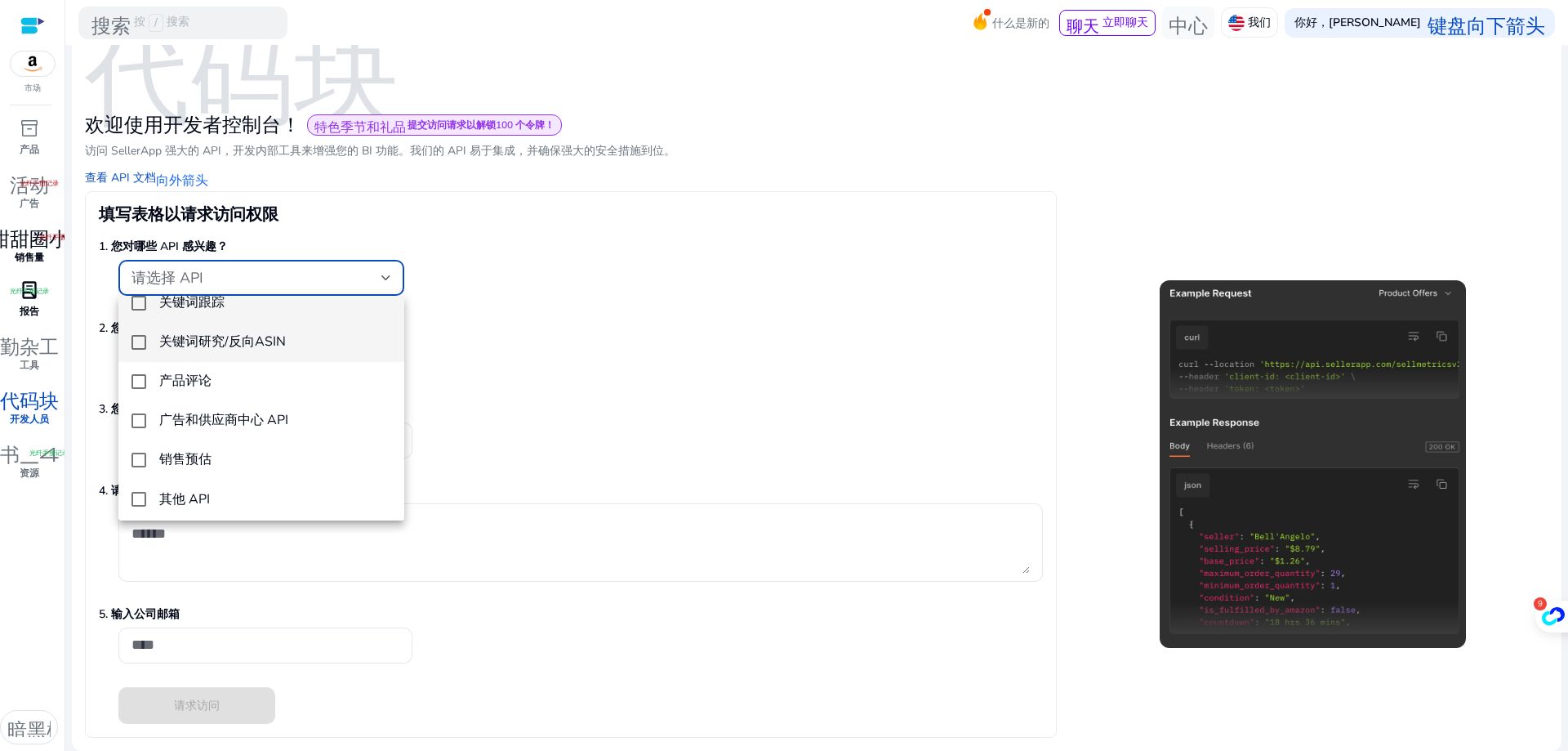
scroll to position [24, 0]
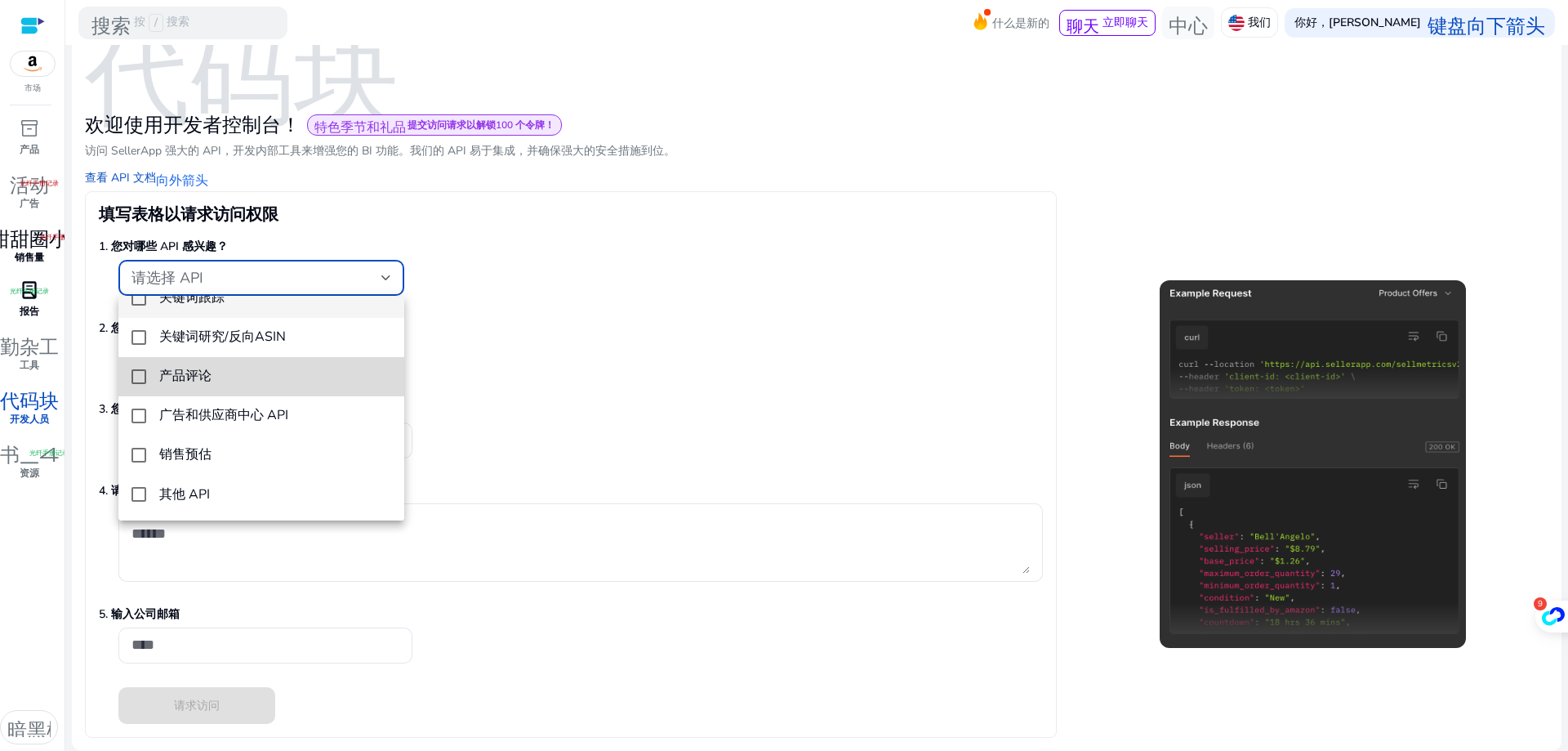
click at [271, 375] on span "产品评论" at bounding box center [275, 376] width 232 height 15
click at [574, 298] on div at bounding box center [784, 375] width 1568 height 751
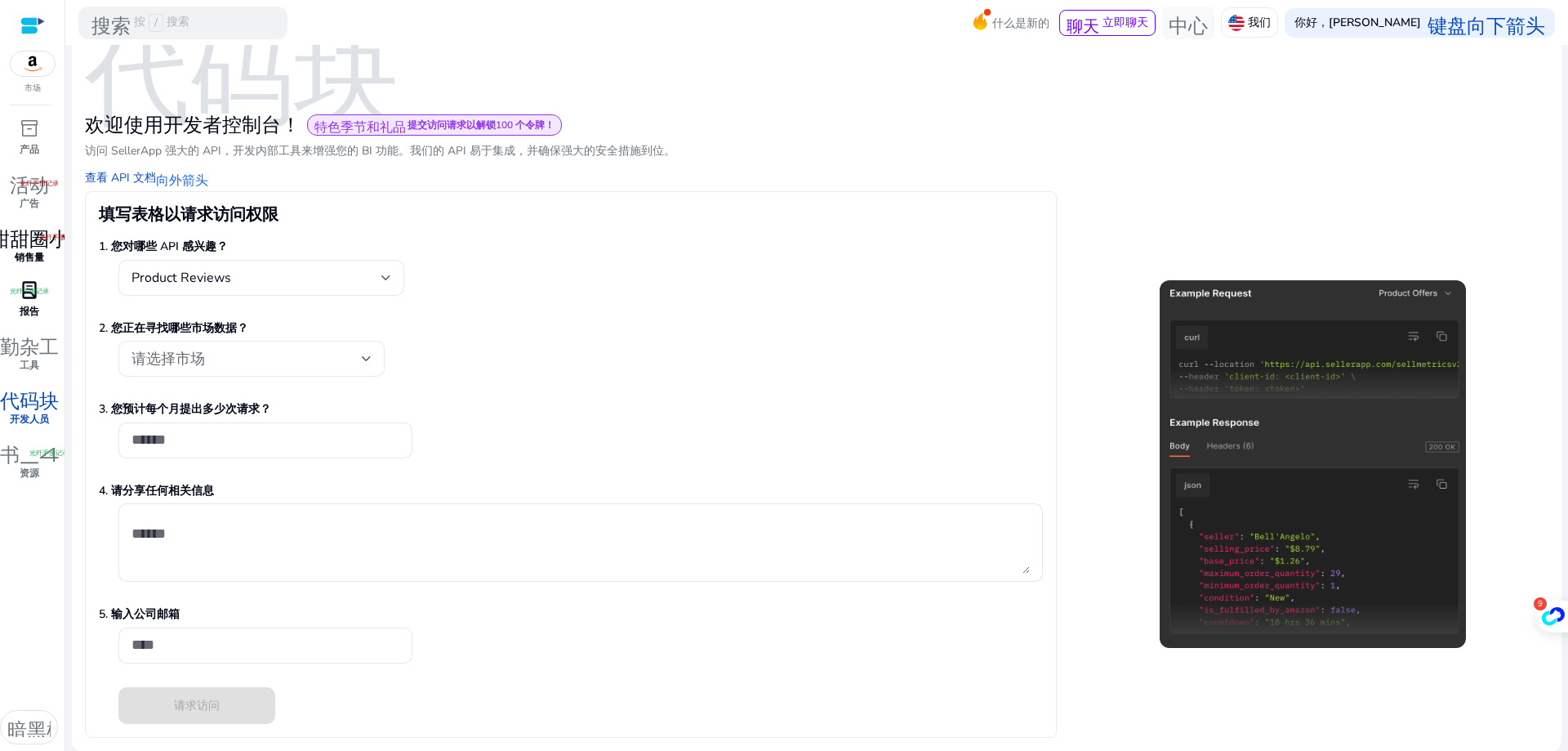
click at [349, 355] on div "请选择市场" at bounding box center [246, 359] width 230 height 18
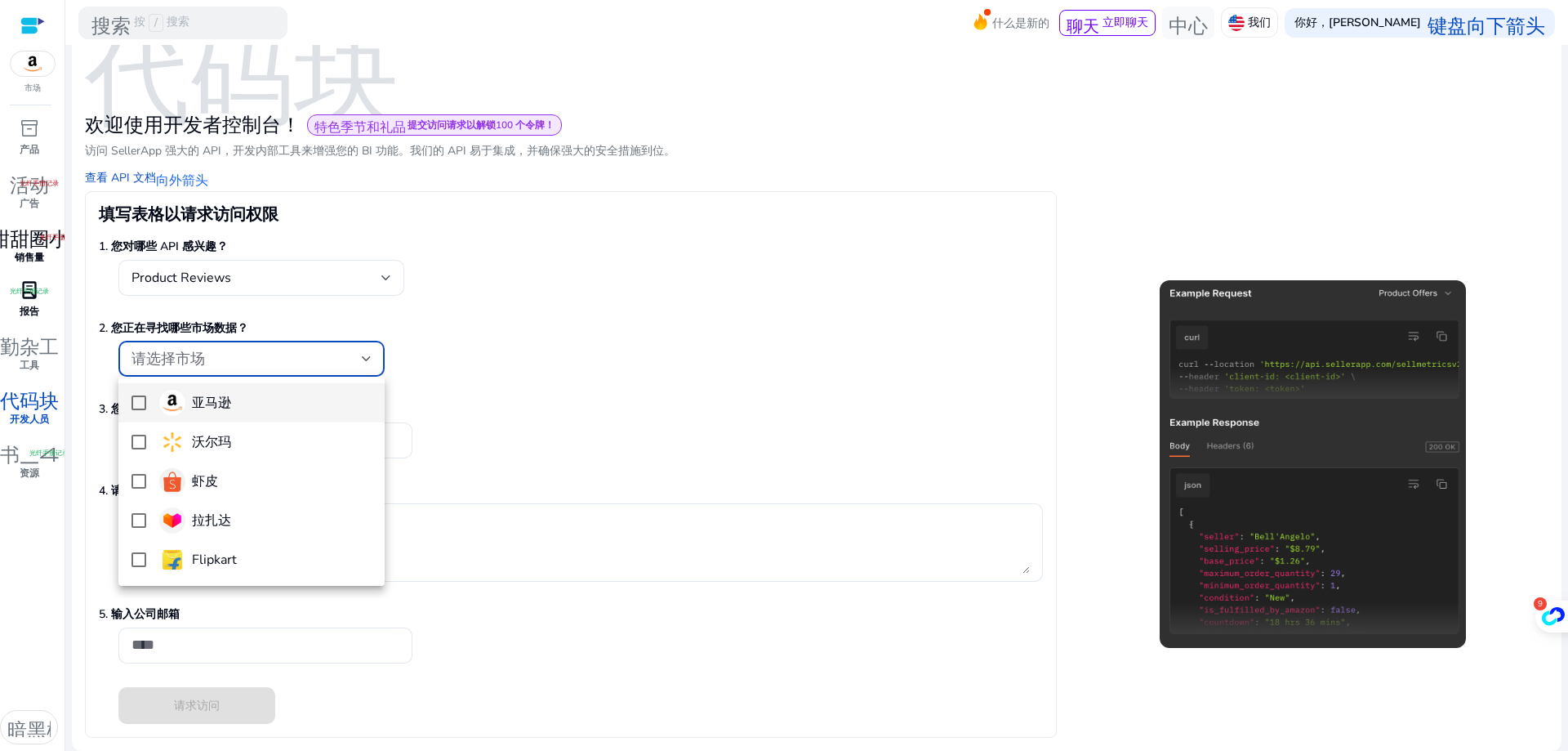
click at [302, 404] on span "亚马逊" at bounding box center [266, 402] width 213 height 26
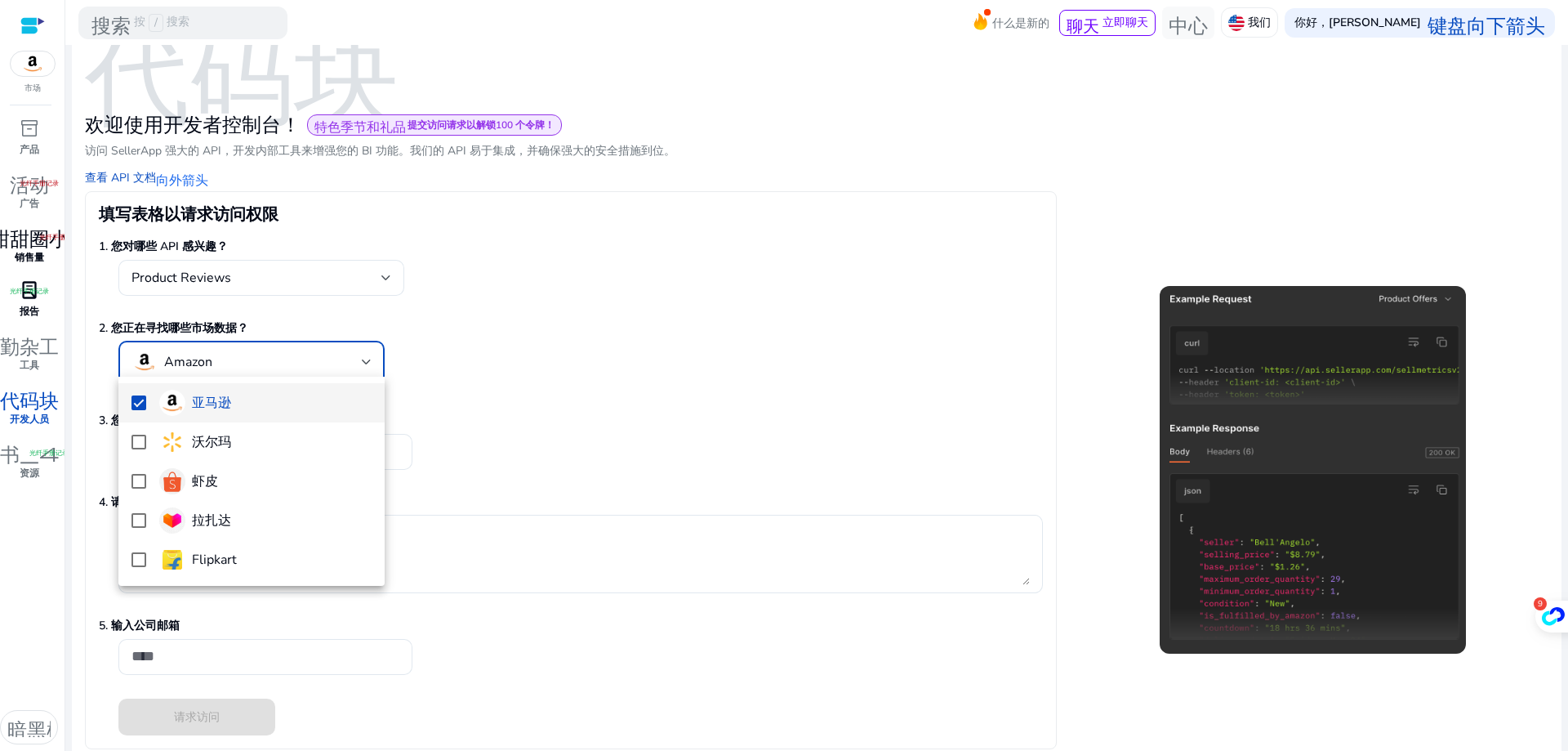
click at [517, 390] on div at bounding box center [784, 375] width 1568 height 751
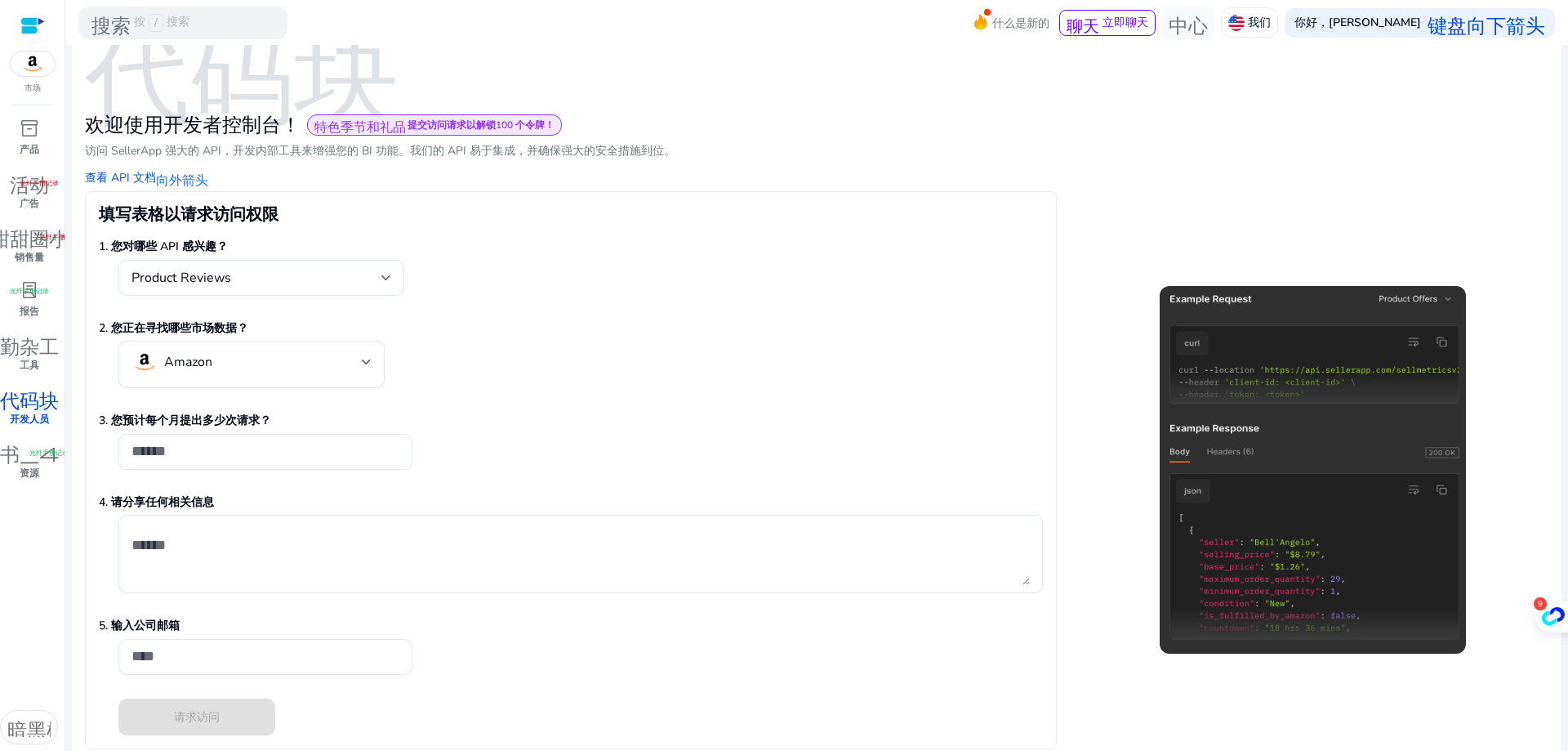
scroll to position [67, 0]
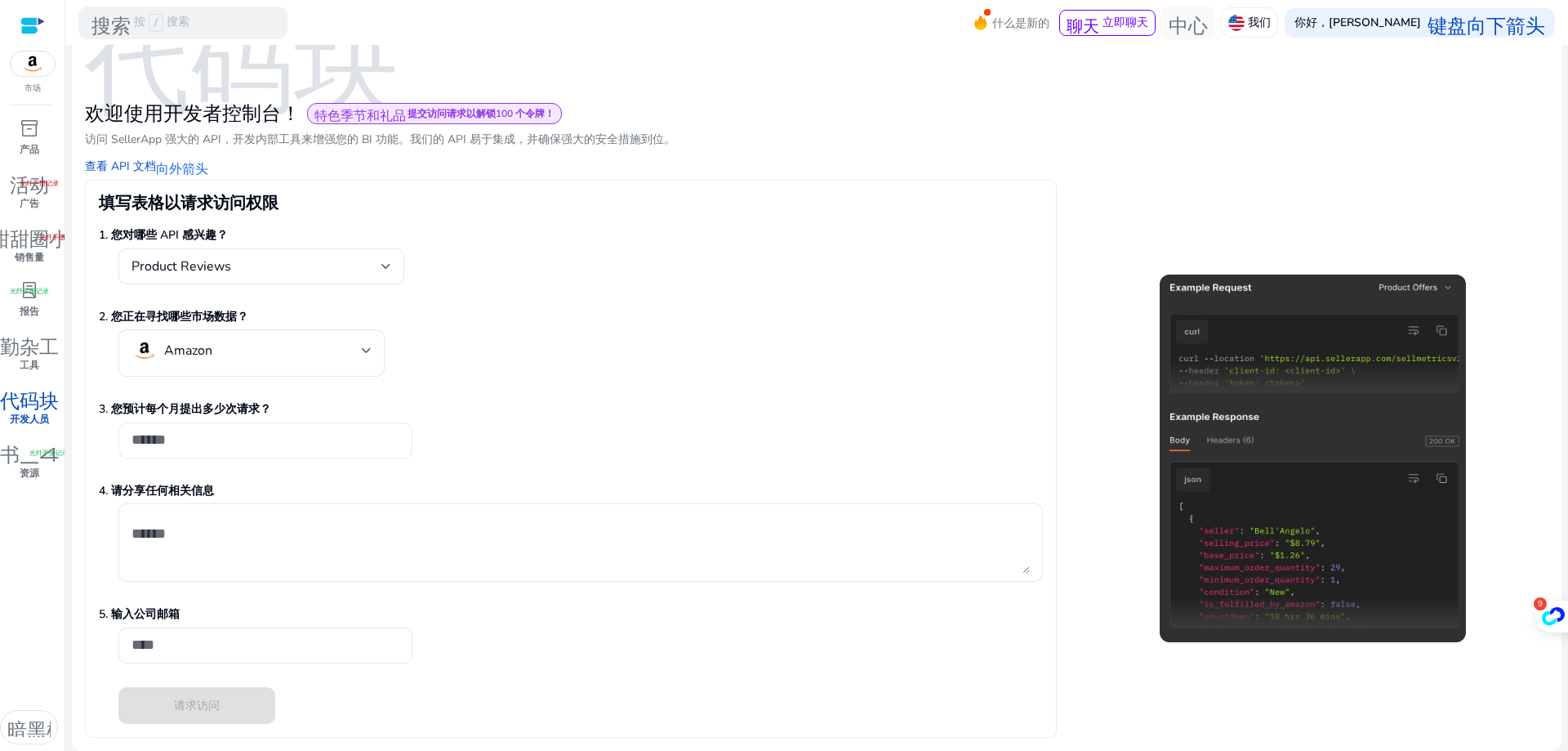
click at [221, 436] on input "number" at bounding box center [265, 440] width 268 height 18
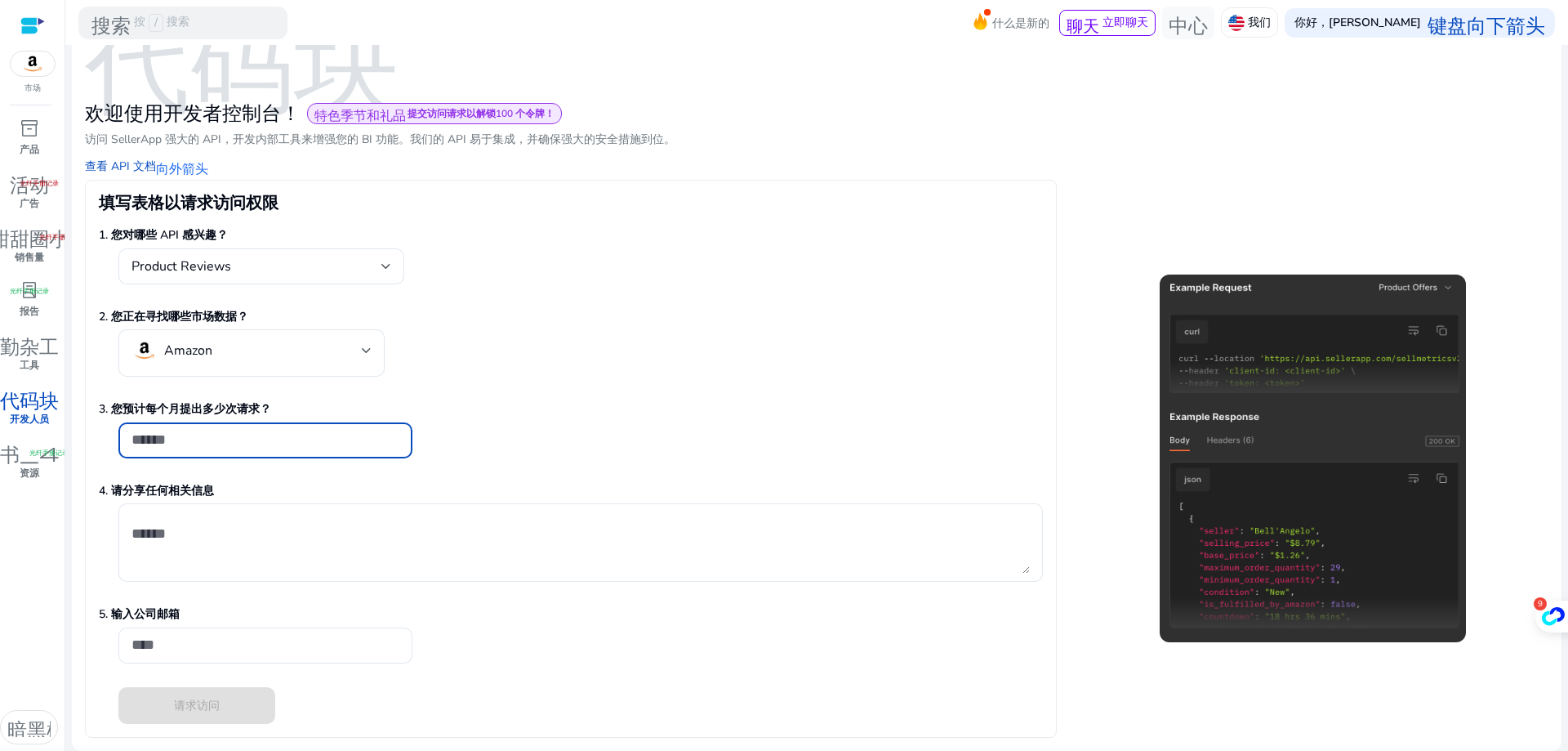
type input "**"
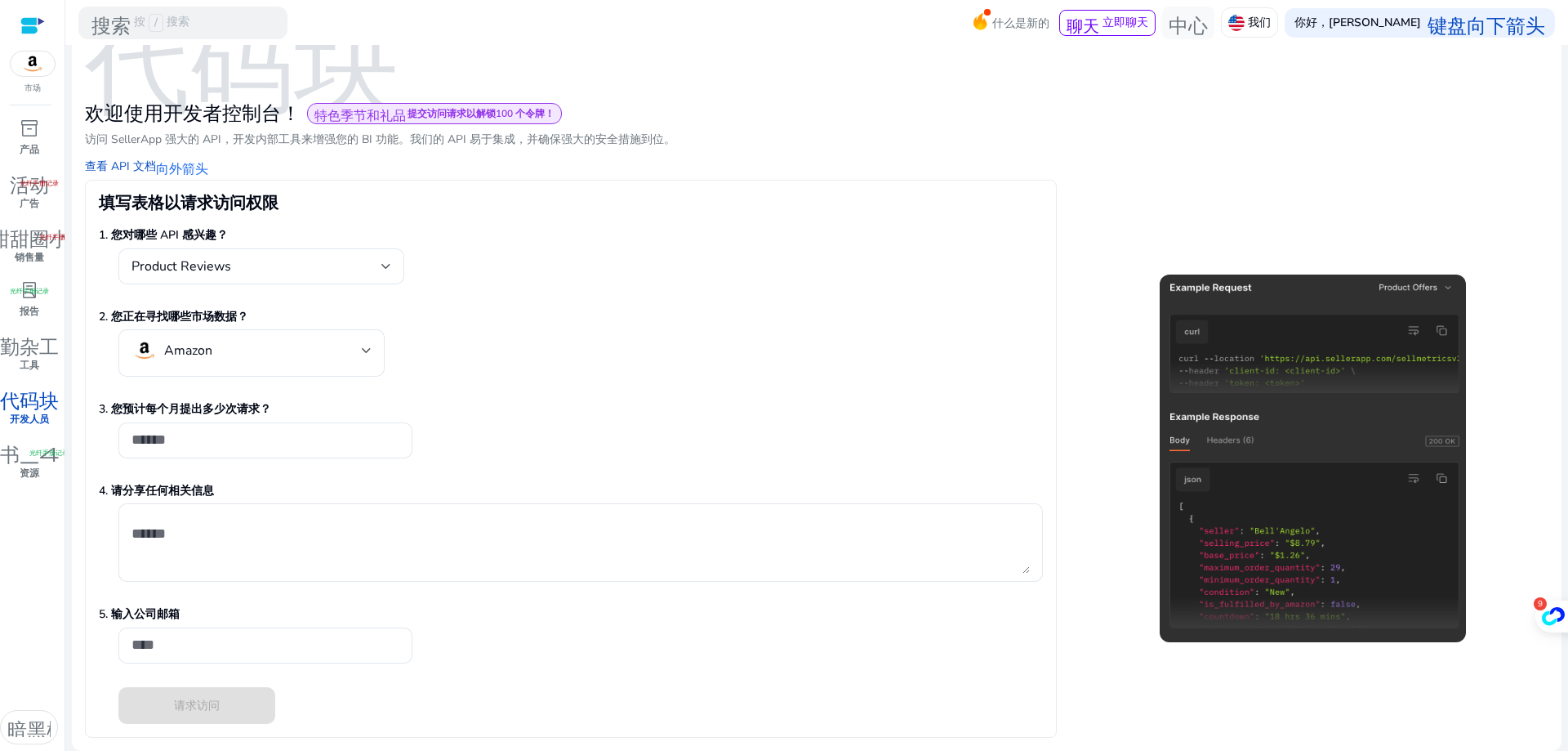
click at [588, 405] on p "3. 您预计每个月提出多少次请求？" at bounding box center [570, 409] width 944 height 17
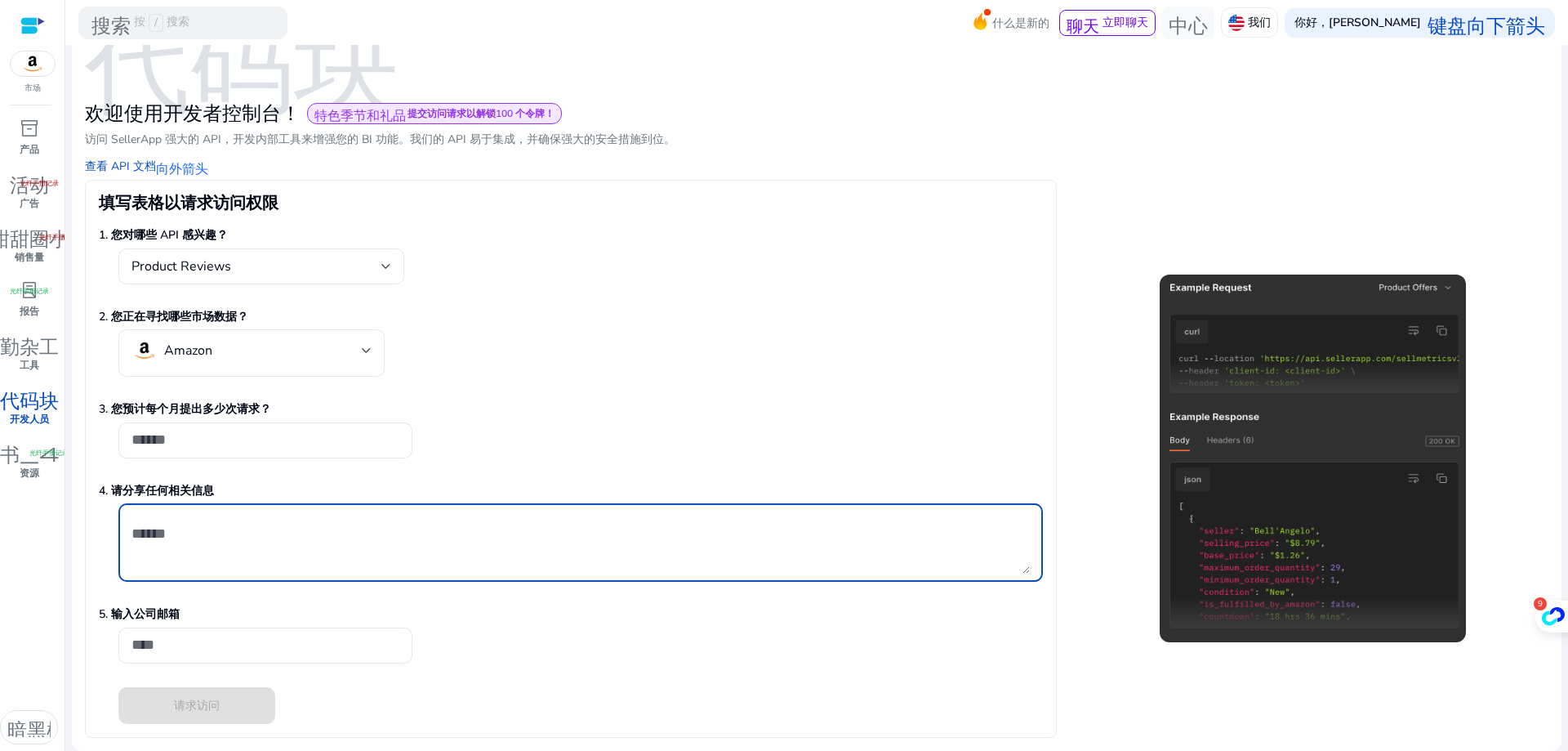
click at [402, 547] on textarea at bounding box center [581, 542] width 898 height 62
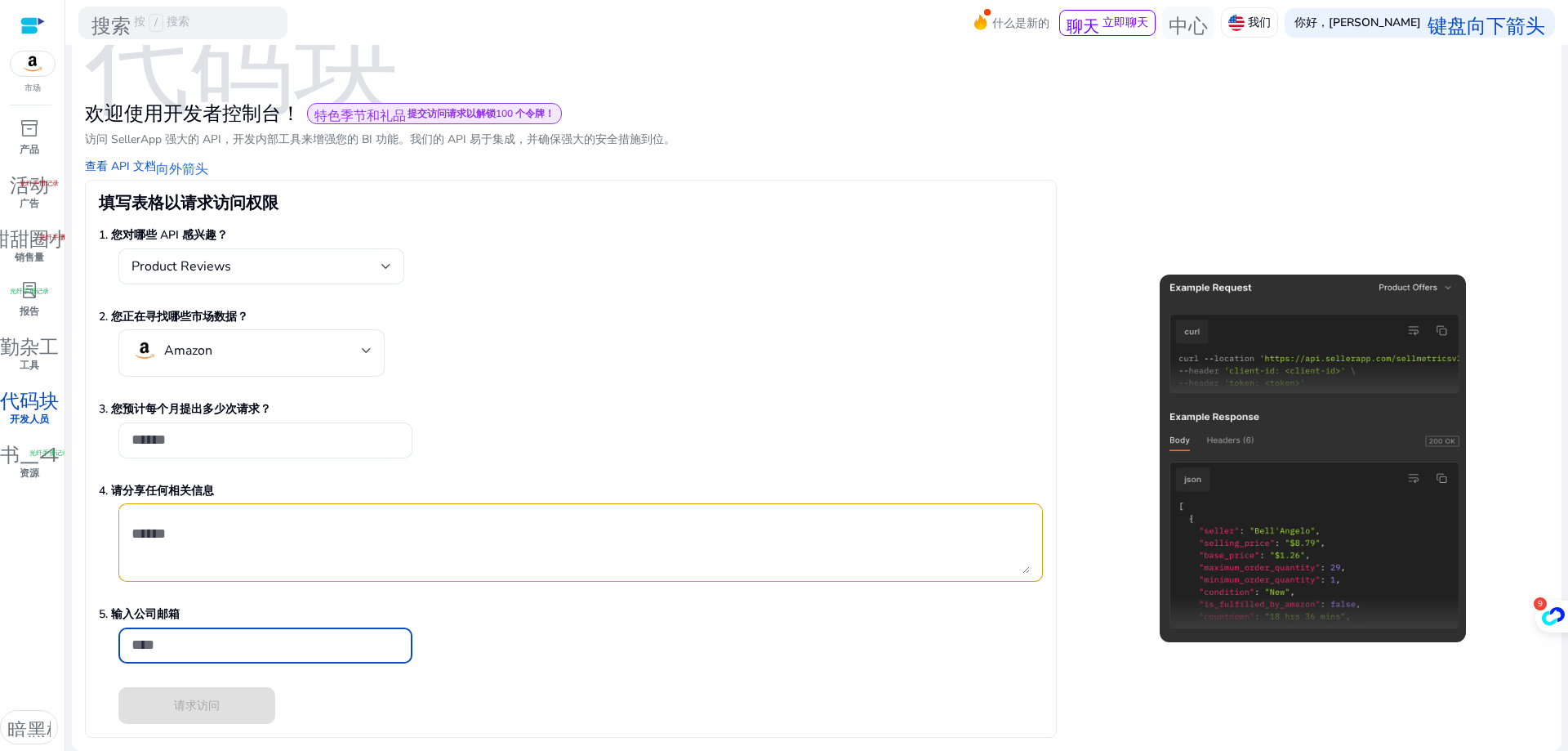
click at [230, 651] on input "email" at bounding box center [265, 645] width 268 height 18
click at [209, 716] on div "请求访问" at bounding box center [570, 706] width 944 height 37
click at [217, 646] on input "email" at bounding box center [265, 645] width 268 height 18
type input "*"
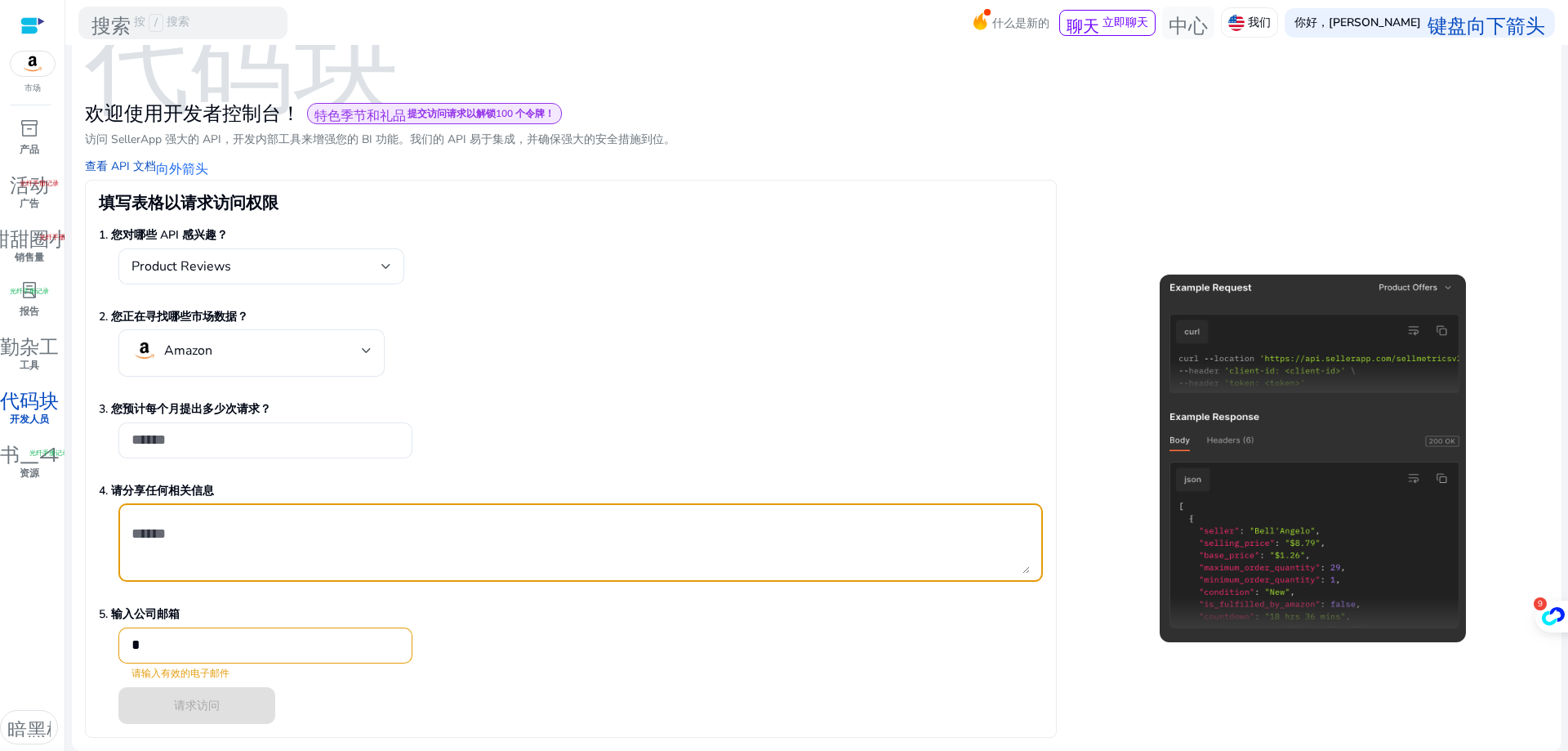
click at [258, 545] on textarea at bounding box center [581, 542] width 898 height 62
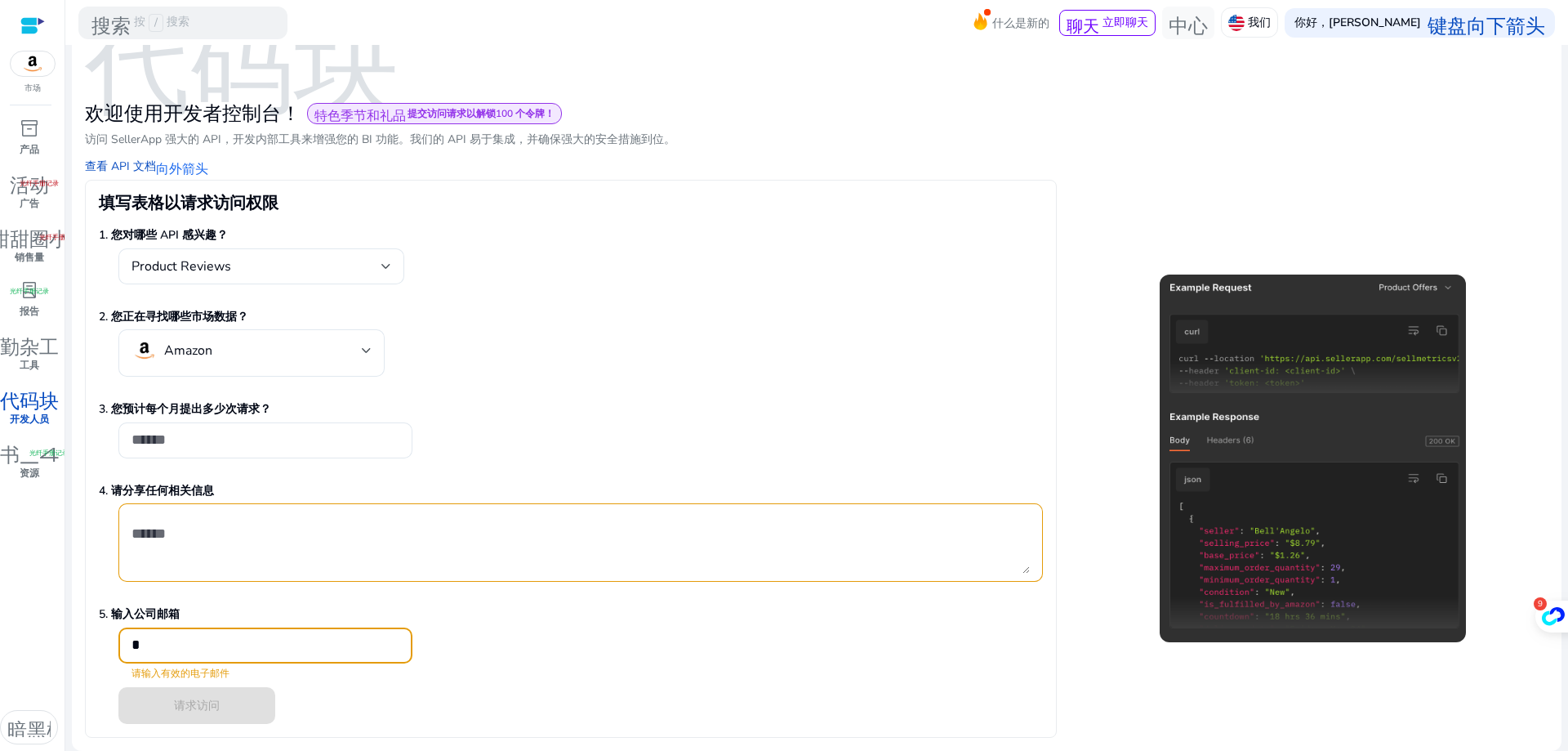
drag, startPoint x: 176, startPoint y: 639, endPoint x: 128, endPoint y: 650, distance: 49.2
click at [128, 650] on div "*" at bounding box center [266, 645] width 294 height 36
click at [255, 640] on input "email" at bounding box center [265, 645] width 268 height 18
paste input "**********"
type input "**********"
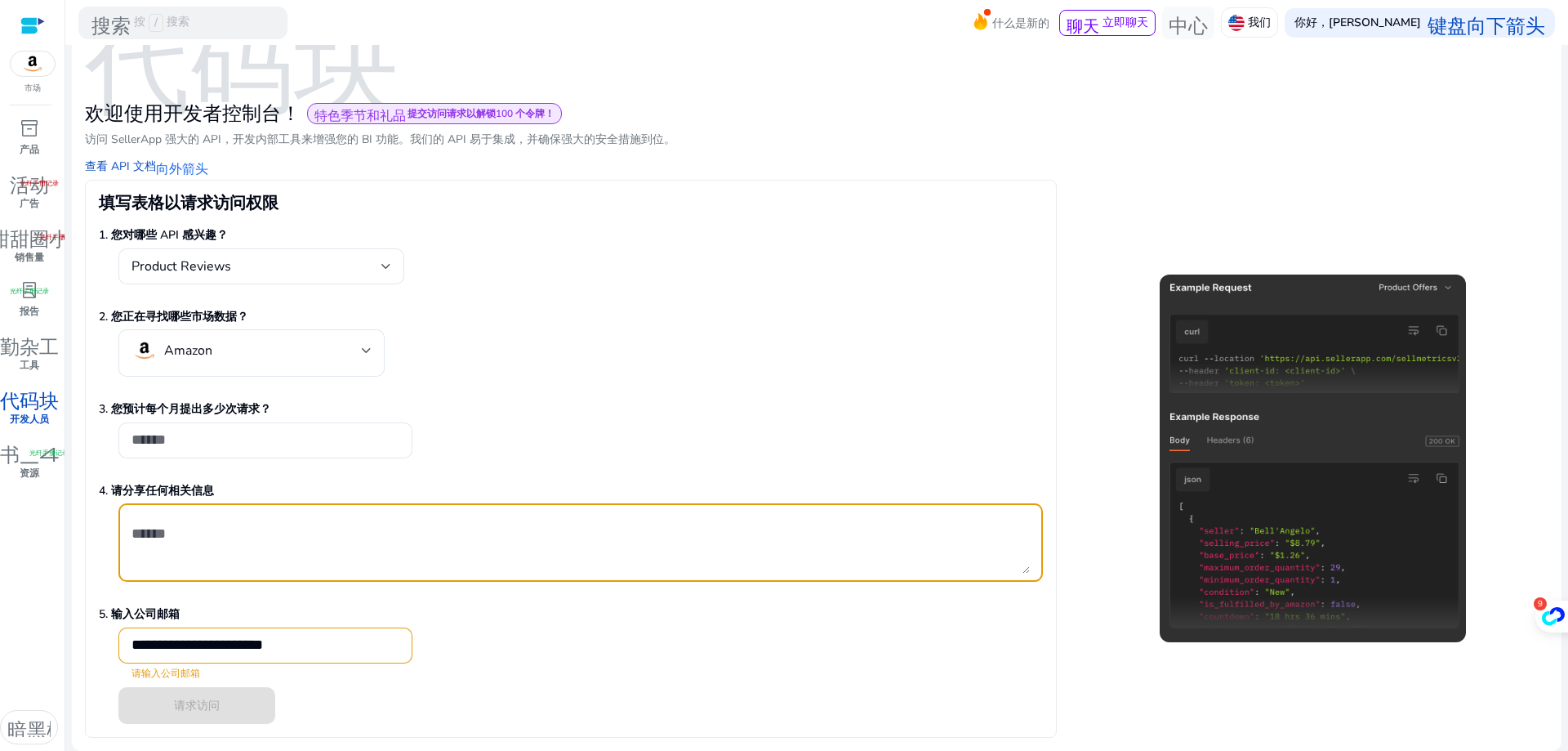
click at [280, 532] on textarea at bounding box center [581, 542] width 898 height 62
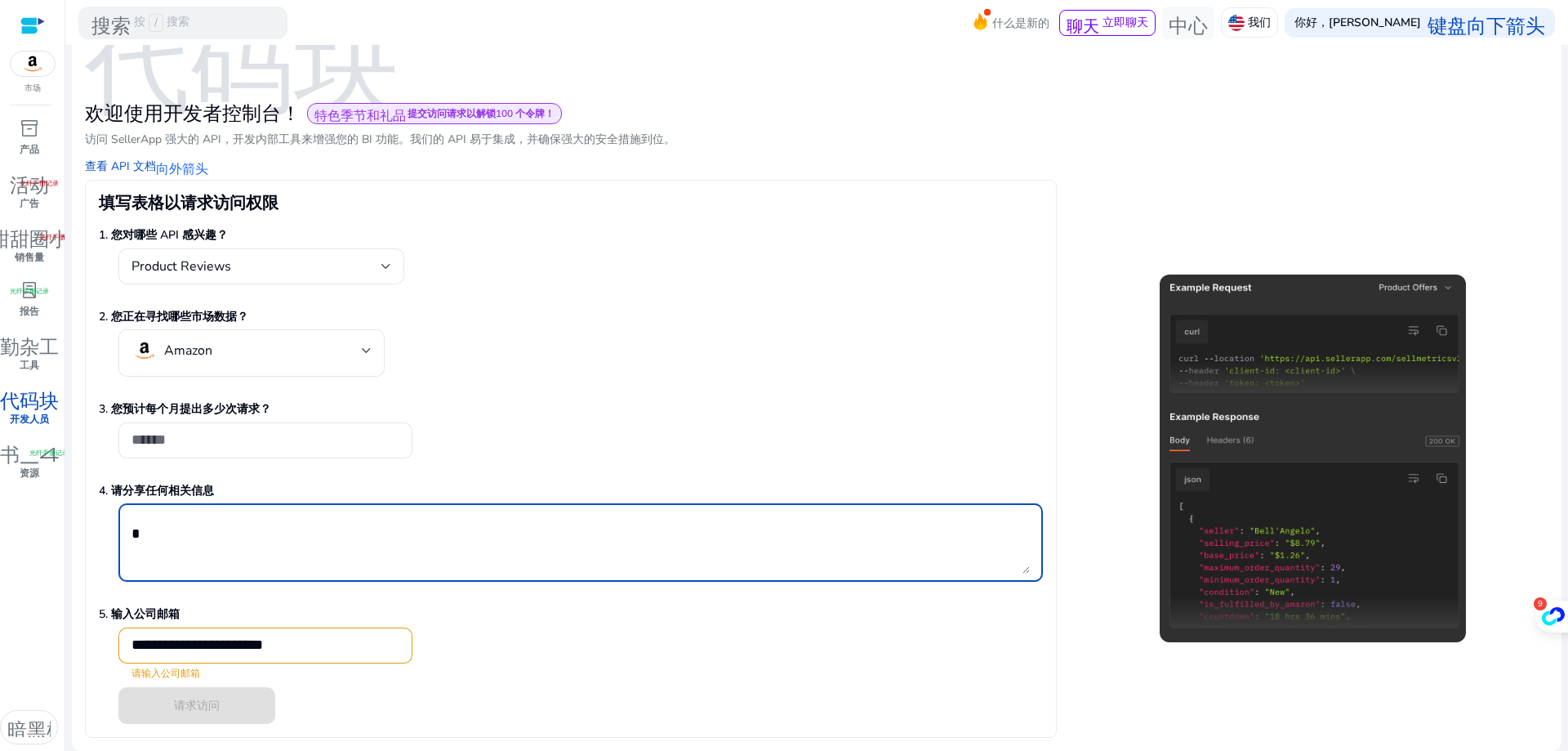
type textarea "*"
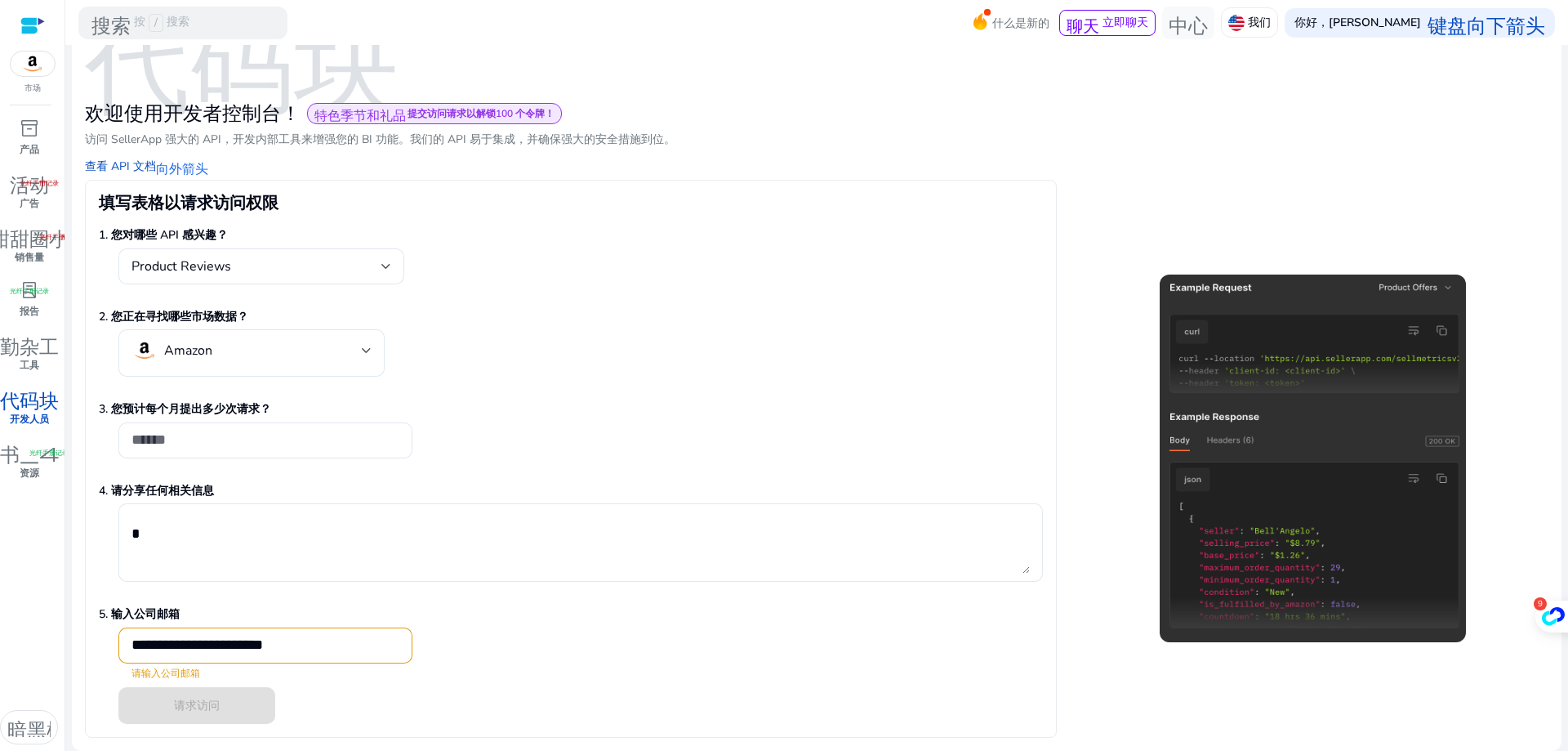
click at [547, 620] on p "5. 输入公司邮箱" at bounding box center [570, 615] width 944 height 17
click at [352, 649] on input "**********" at bounding box center [265, 645] width 268 height 18
click at [627, 575] on div "*" at bounding box center [581, 542] width 898 height 78
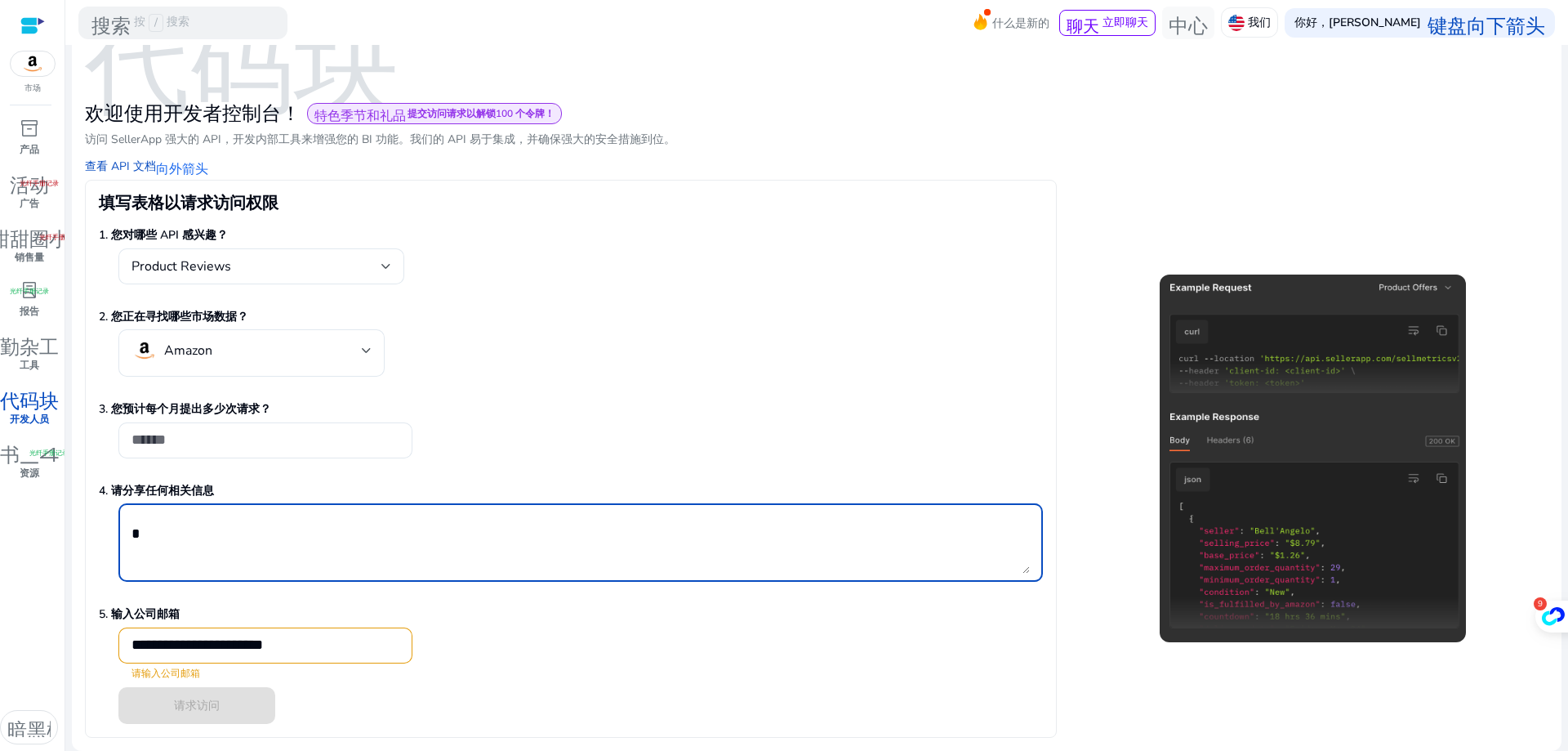
click at [197, 711] on div "请求访问" at bounding box center [570, 706] width 944 height 37
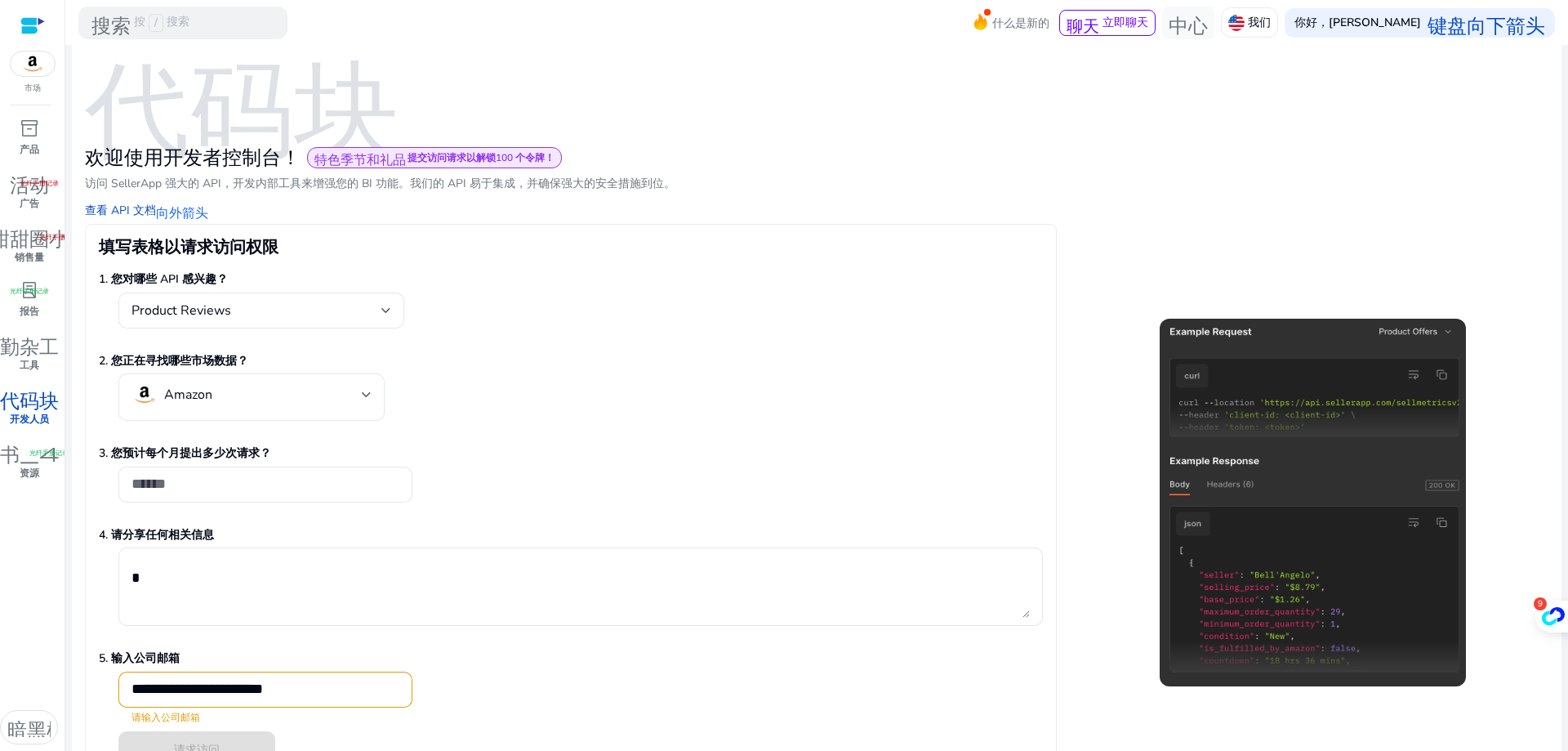
scroll to position [0, 0]
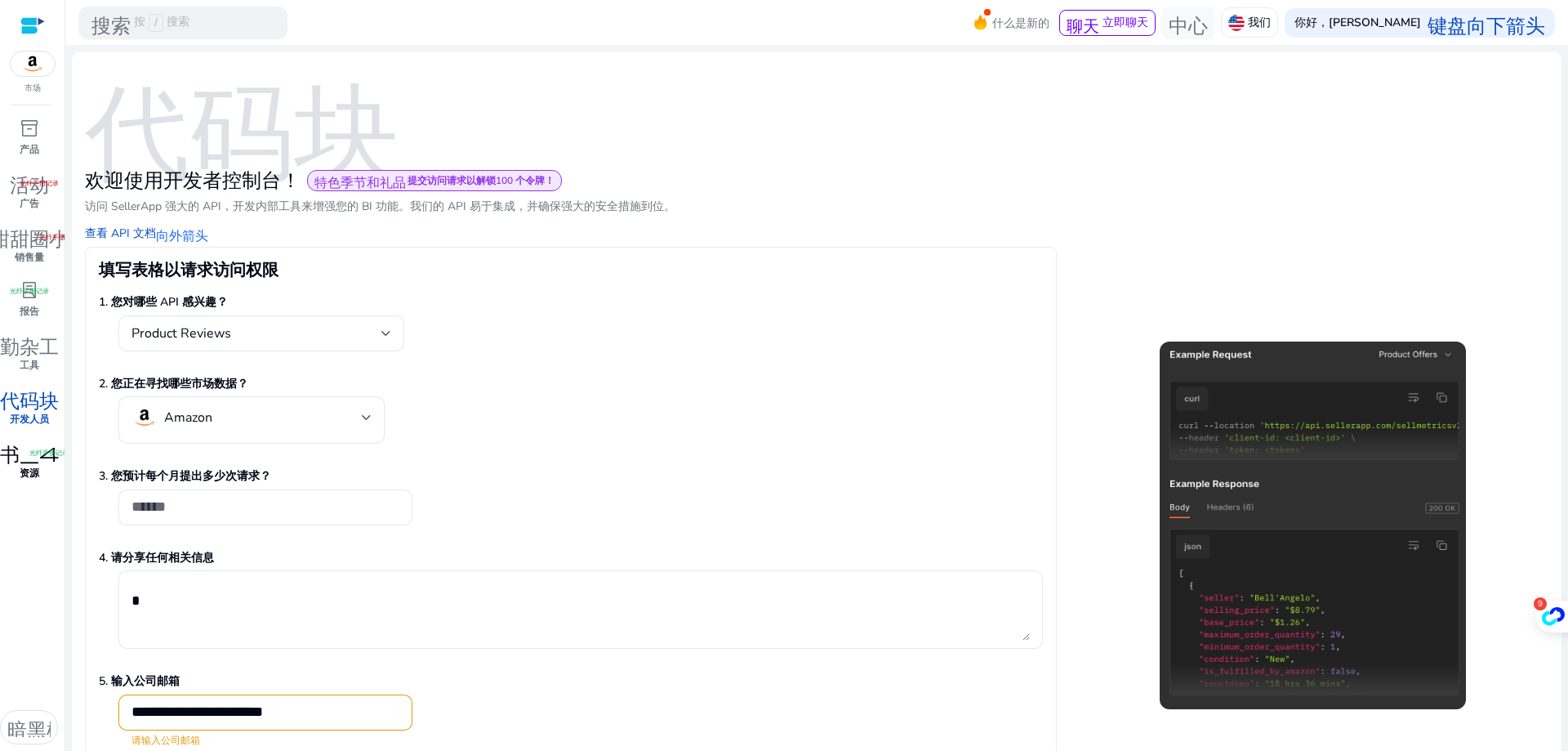
click at [22, 472] on font "资源" at bounding box center [29, 474] width 19 height 14
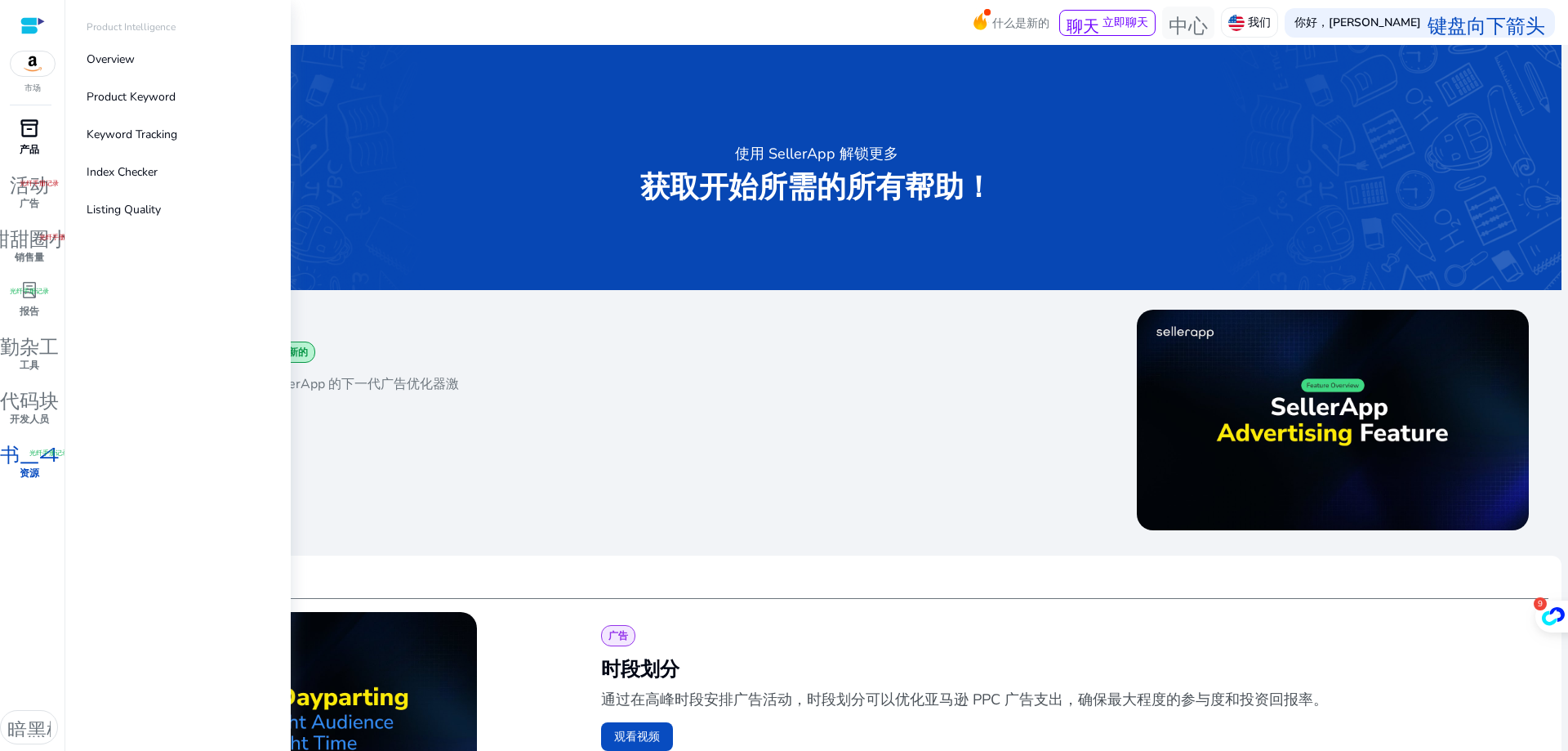
click at [22, 135] on font "inventory_2" at bounding box center [29, 129] width 19 height 23
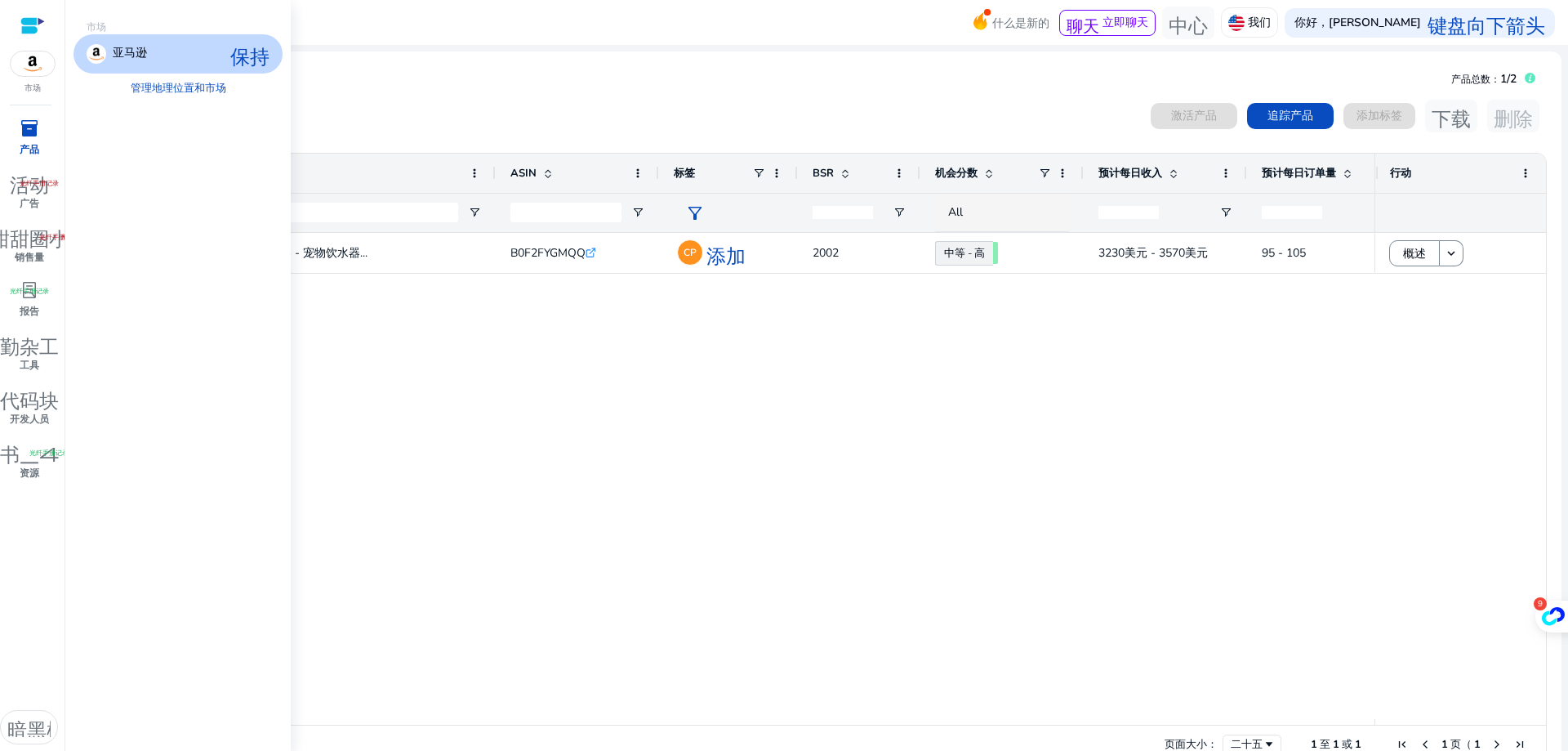
click at [29, 80] on div "市场" at bounding box center [32, 47] width 65 height 95
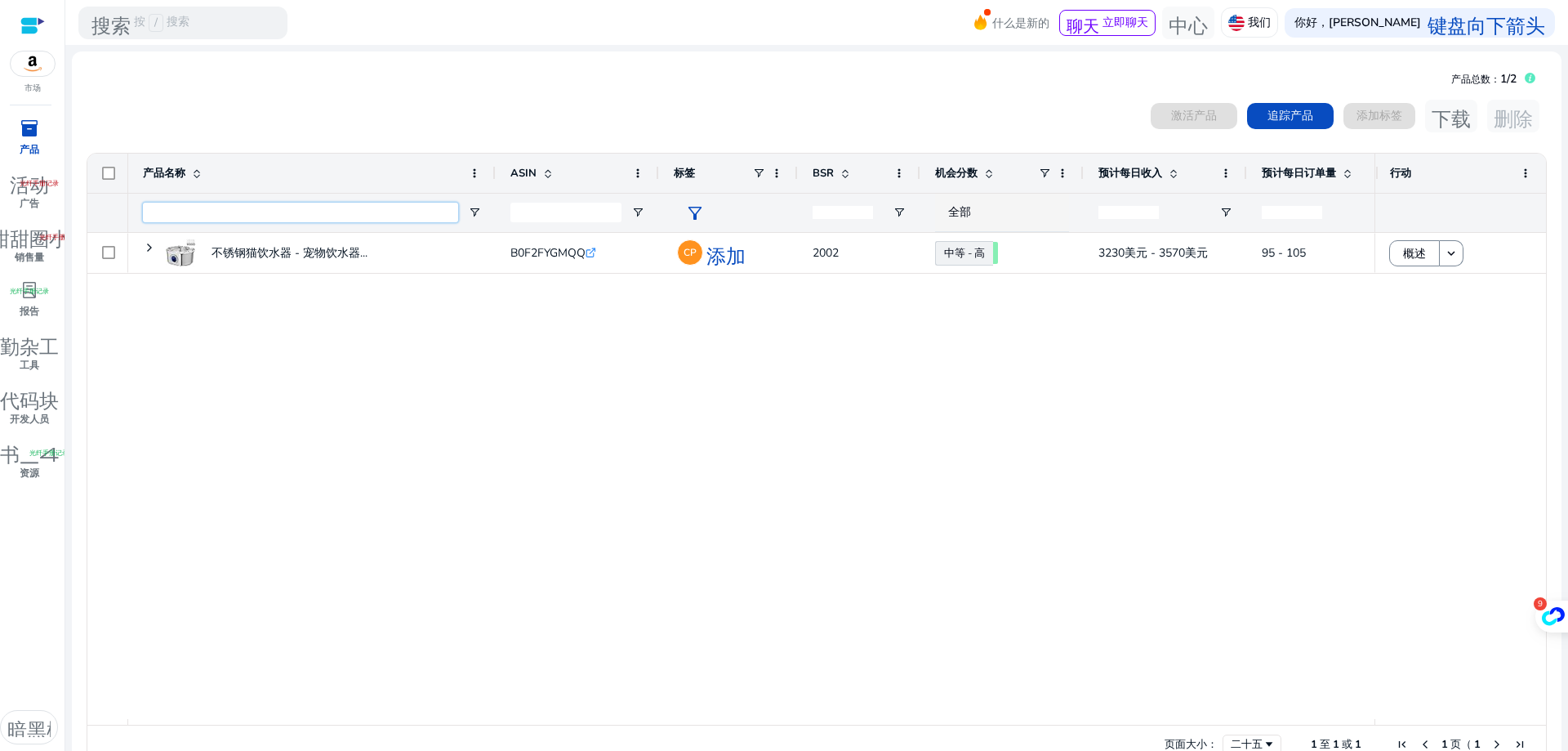
click at [233, 211] on input "产品名称 过滤器输入" at bounding box center [300, 213] width 315 height 19
click at [563, 213] on input "ASIN 过滤器输入" at bounding box center [565, 213] width 111 height 19
paste input "**********"
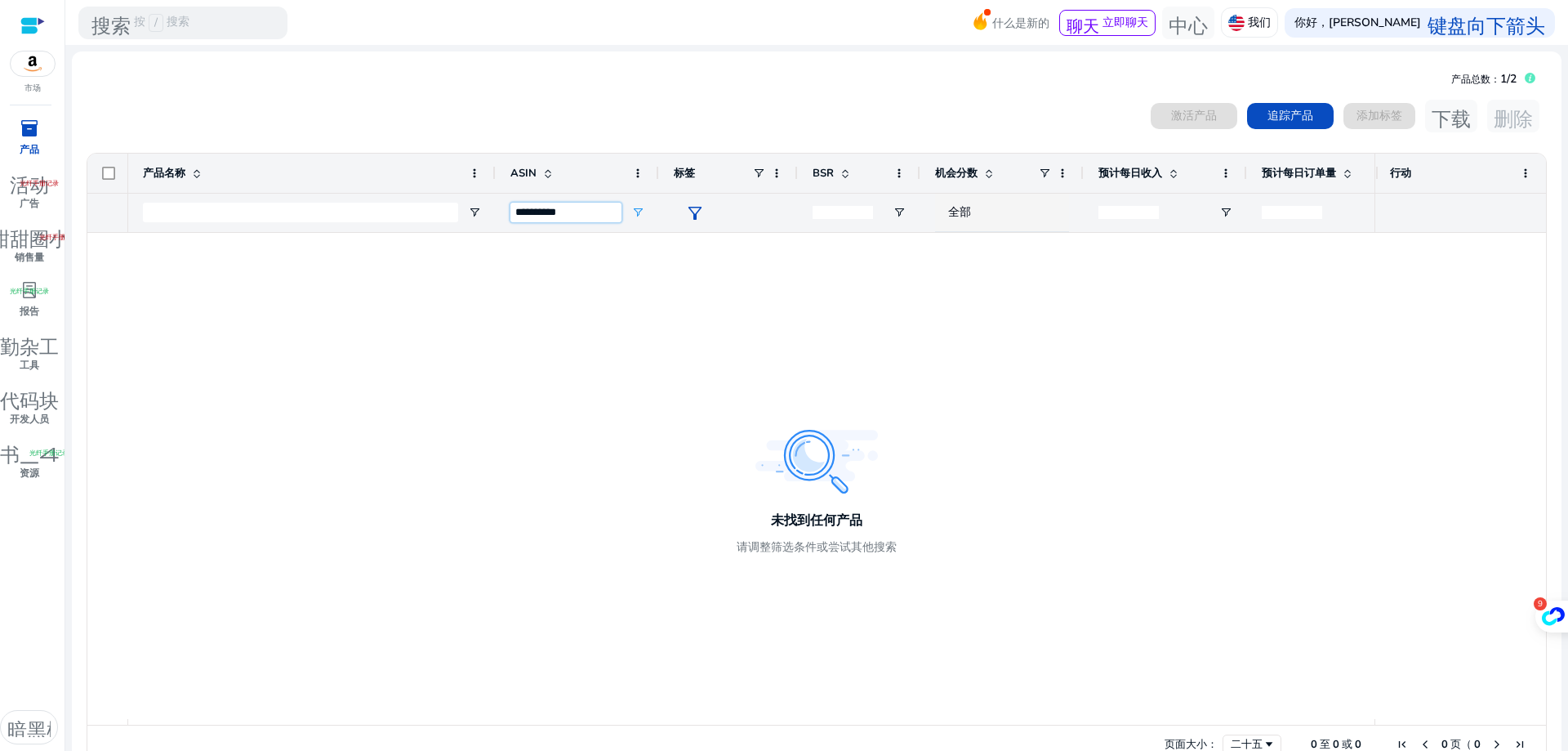
type input "**********"
click at [343, 215] on input "产品名称 过滤器输入" at bounding box center [300, 213] width 315 height 19
drag, startPoint x: 600, startPoint y: 217, endPoint x: 518, endPoint y: 211, distance: 82.2
click at [518, 211] on input "**********" at bounding box center [565, 213] width 111 height 19
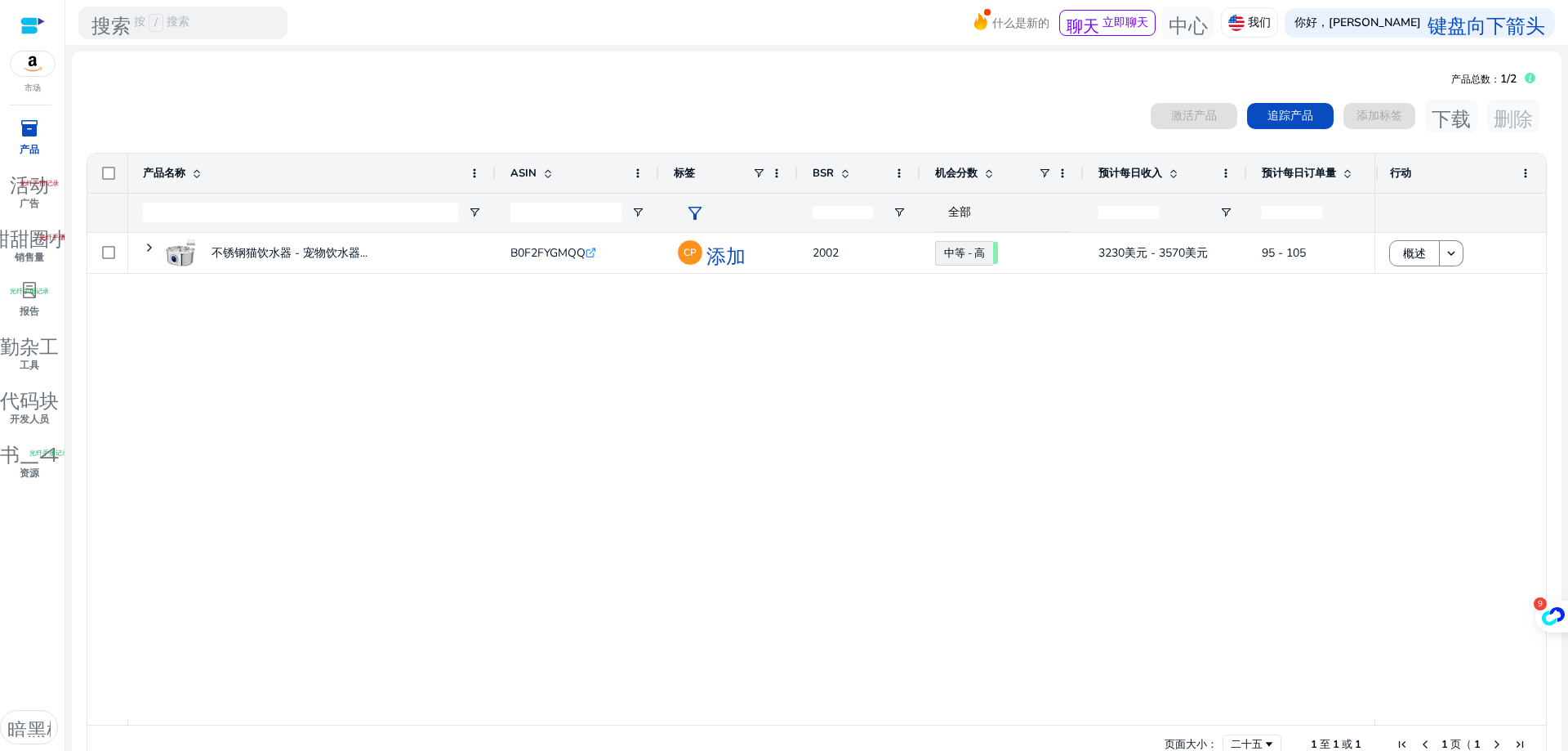
click at [33, 70] on img at bounding box center [33, 63] width 44 height 24
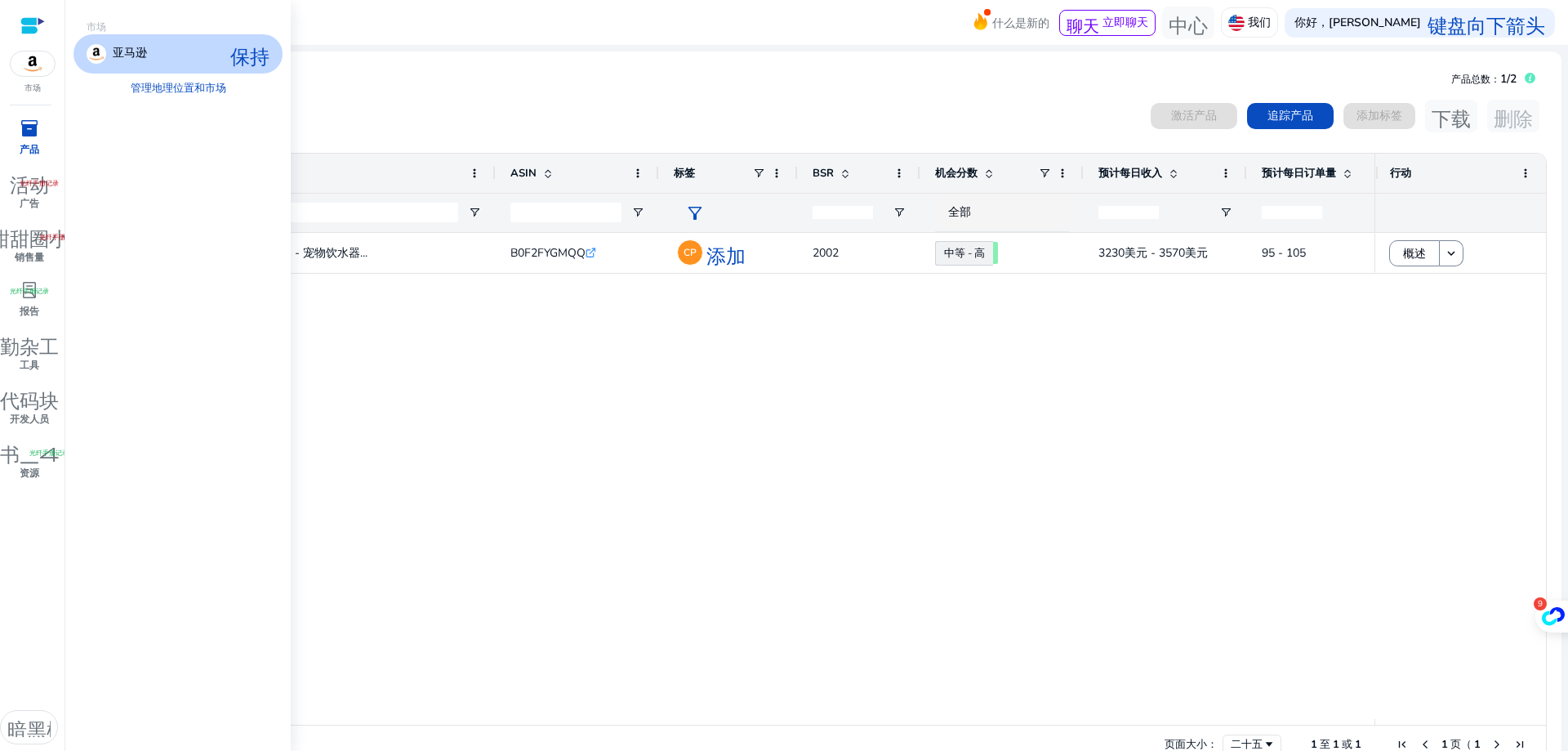
click at [35, 28] on div at bounding box center [32, 25] width 24 height 18
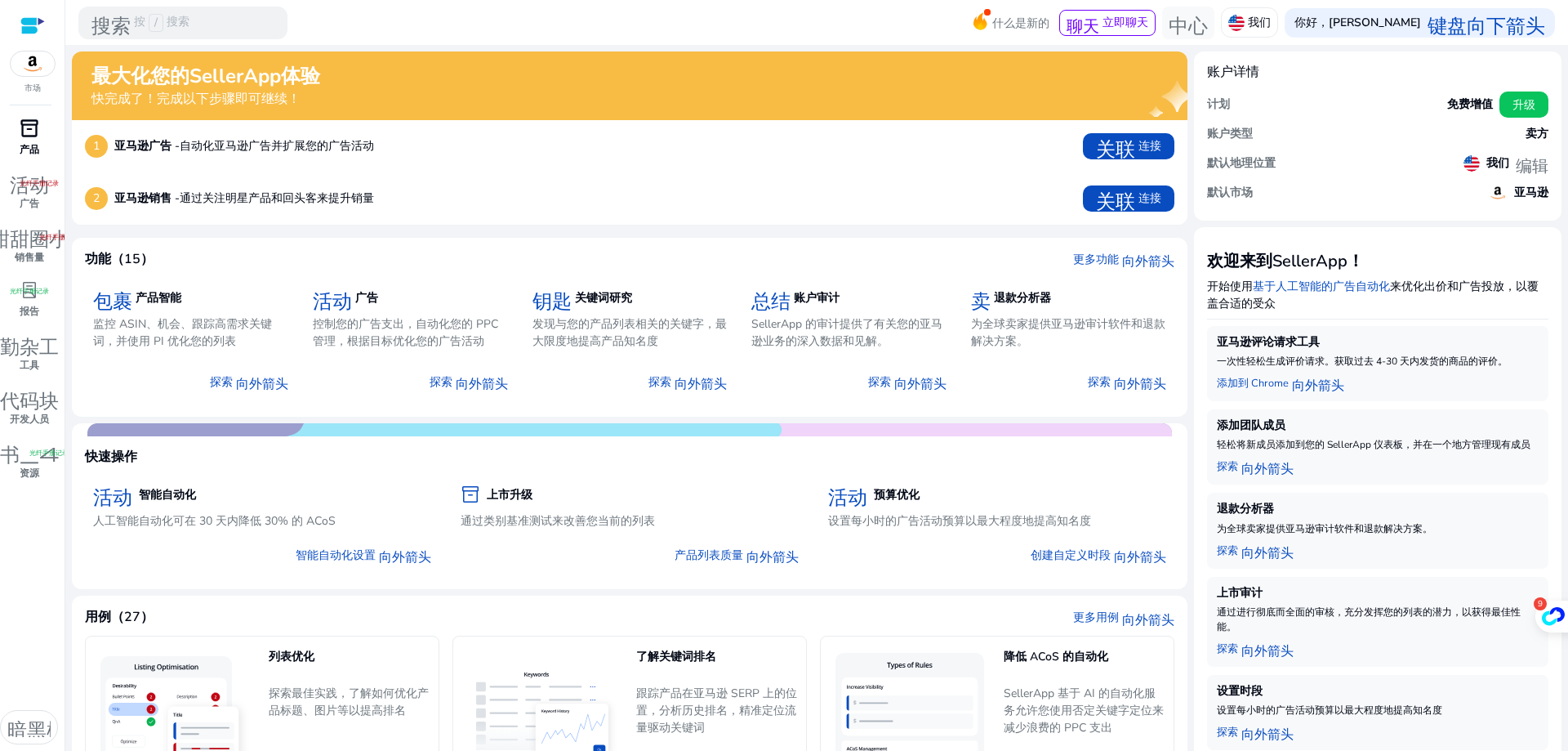
click at [36, 86] on font "市场" at bounding box center [32, 88] width 16 height 12
click at [34, 67] on img at bounding box center [33, 63] width 44 height 24
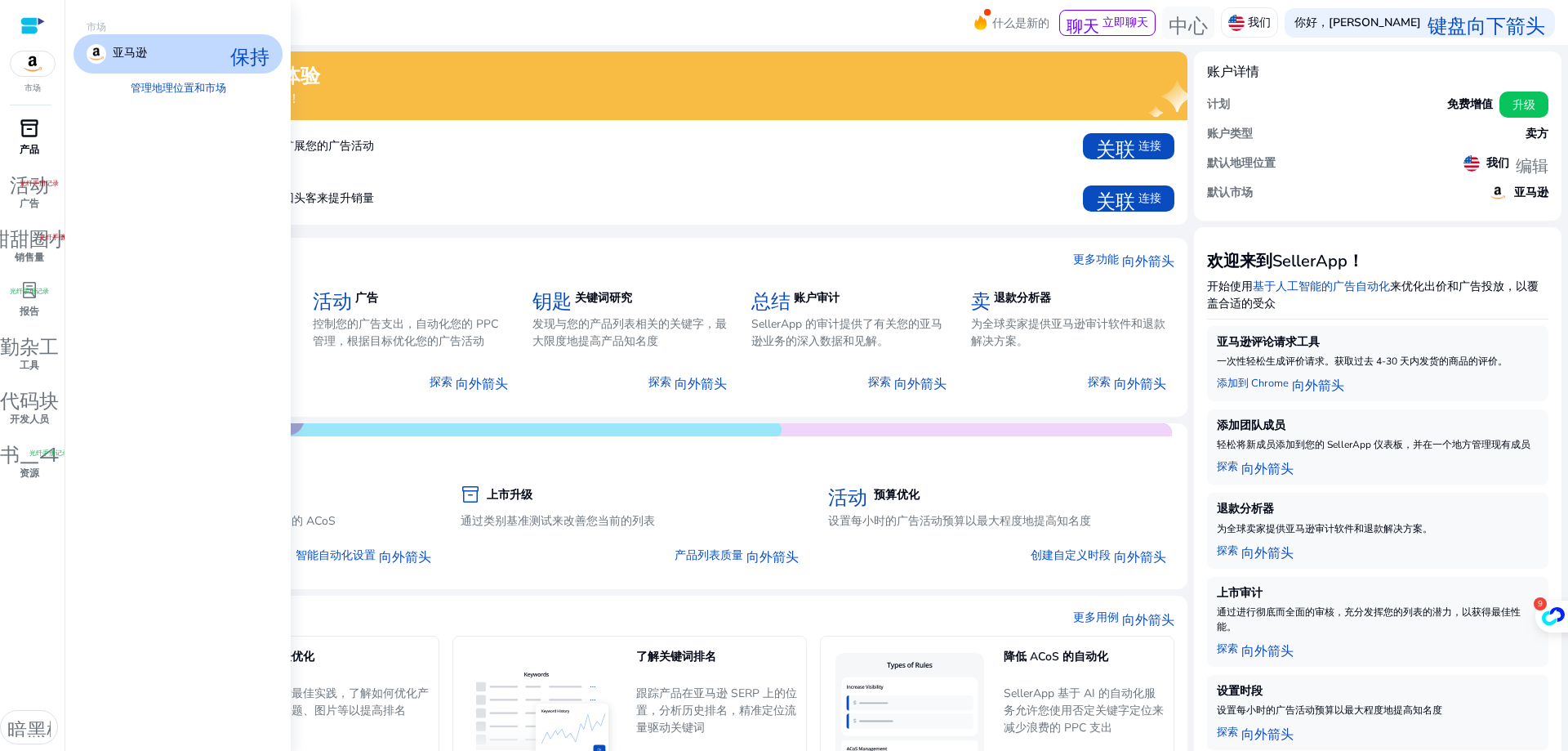
click at [166, 63] on div "亚马逊 保持" at bounding box center [178, 54] width 209 height 40
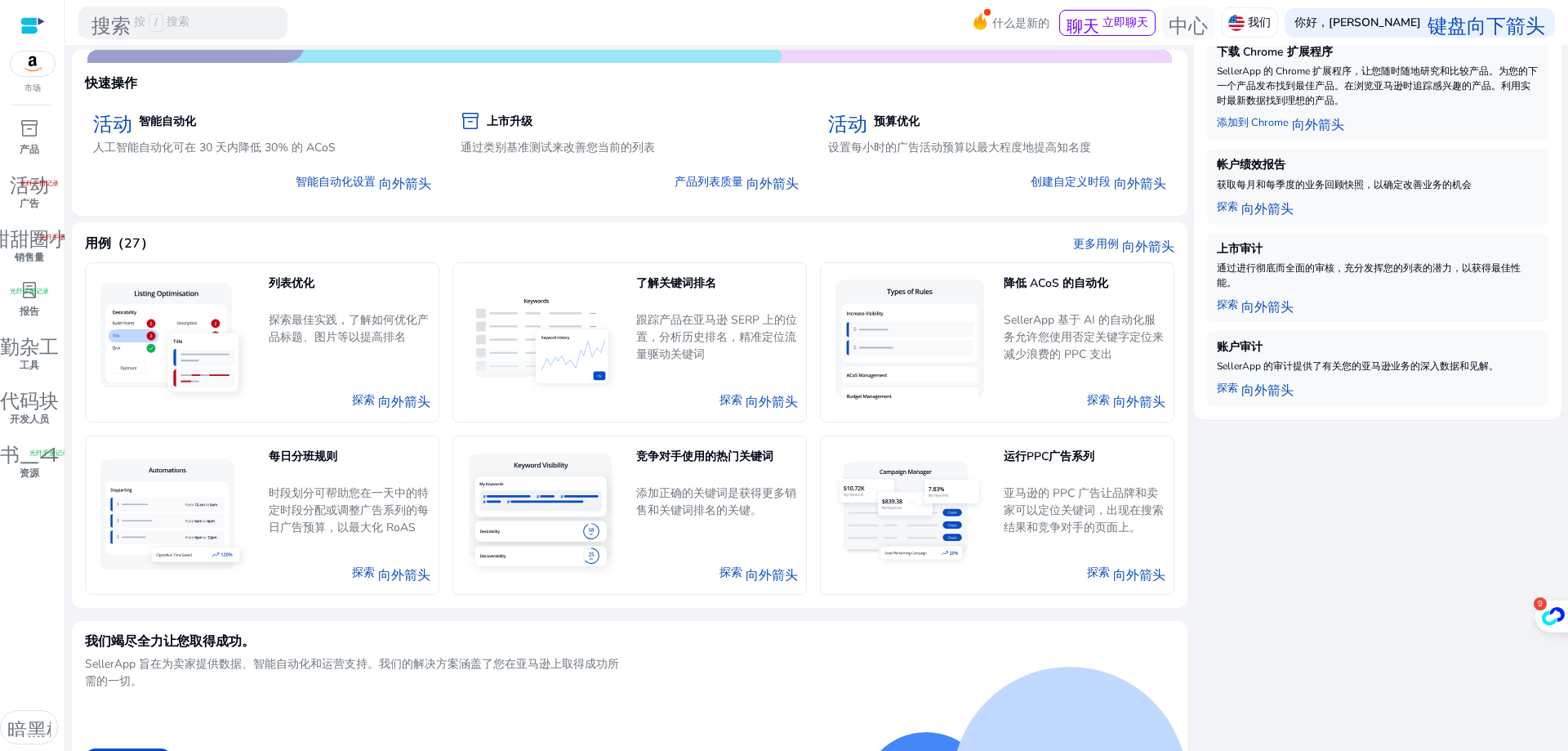
scroll to position [420, 0]
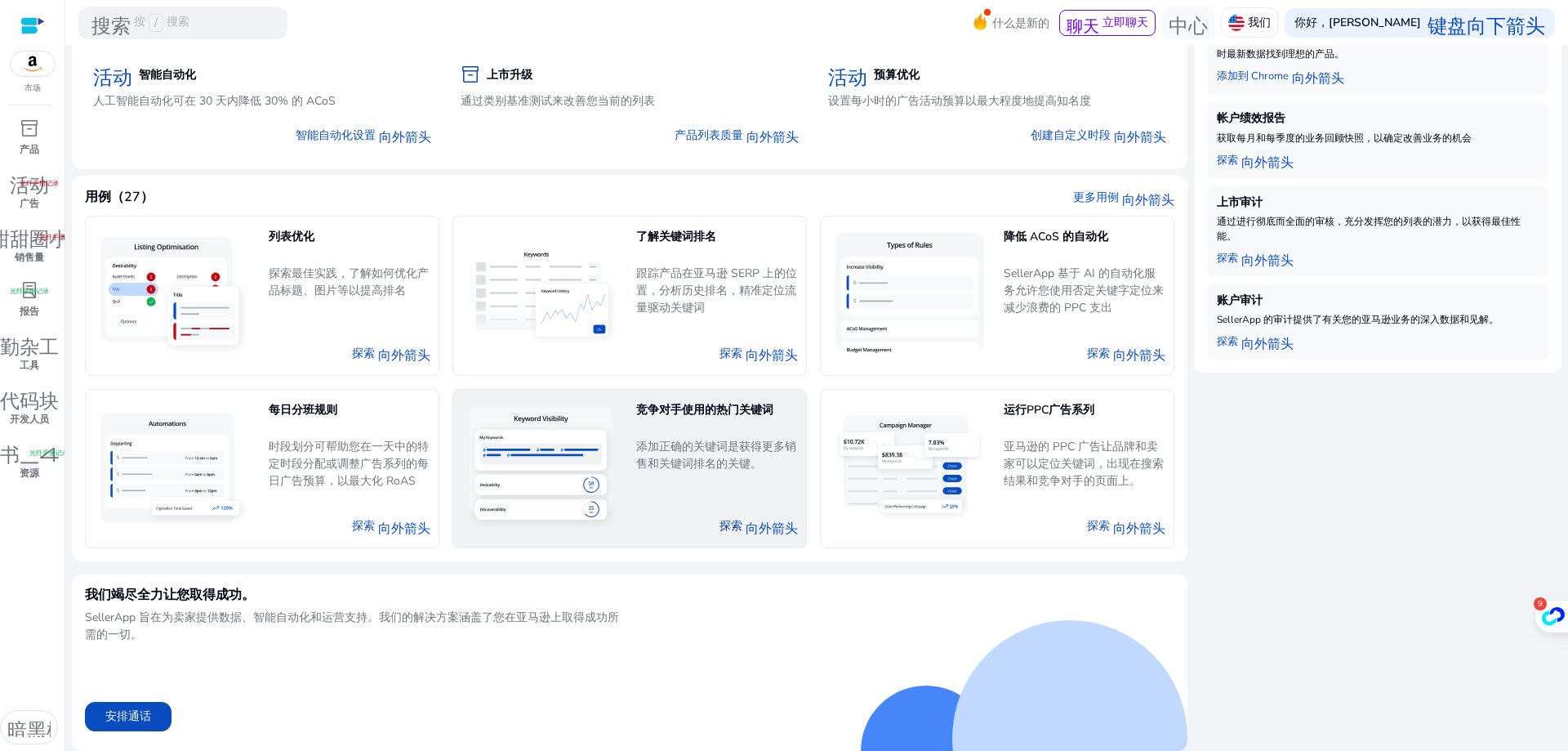
click at [726, 527] on font "探索" at bounding box center [731, 526] width 23 height 15
